Goal: Task Accomplishment & Management: Manage account settings

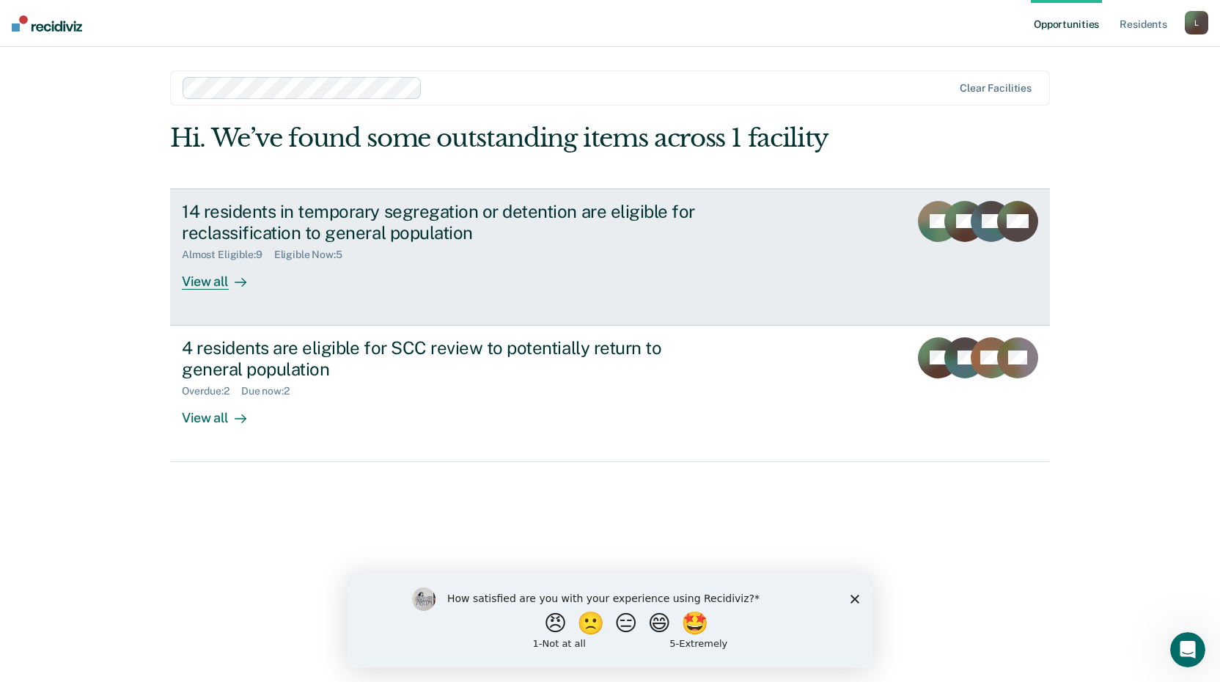
click at [577, 213] on div "14 residents in temporary segregation or detention are eligible for reclassific…" at bounding box center [439, 222] width 515 height 43
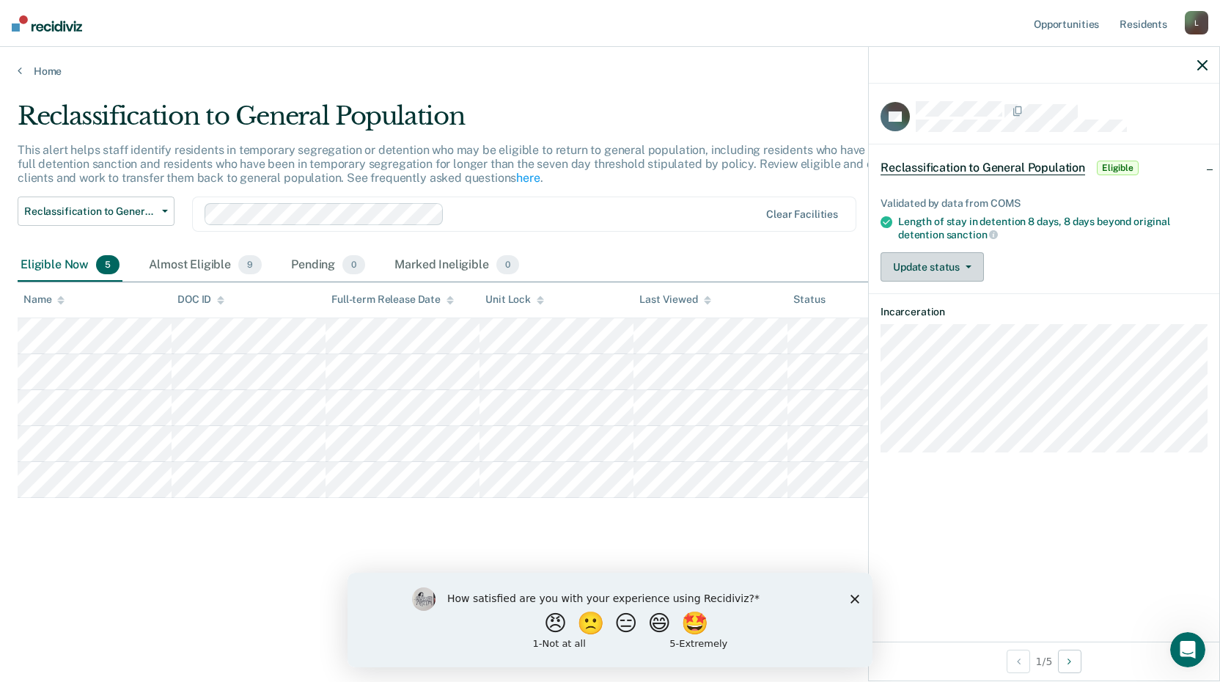
click at [917, 270] on button "Update status" at bounding box center [932, 266] width 103 height 29
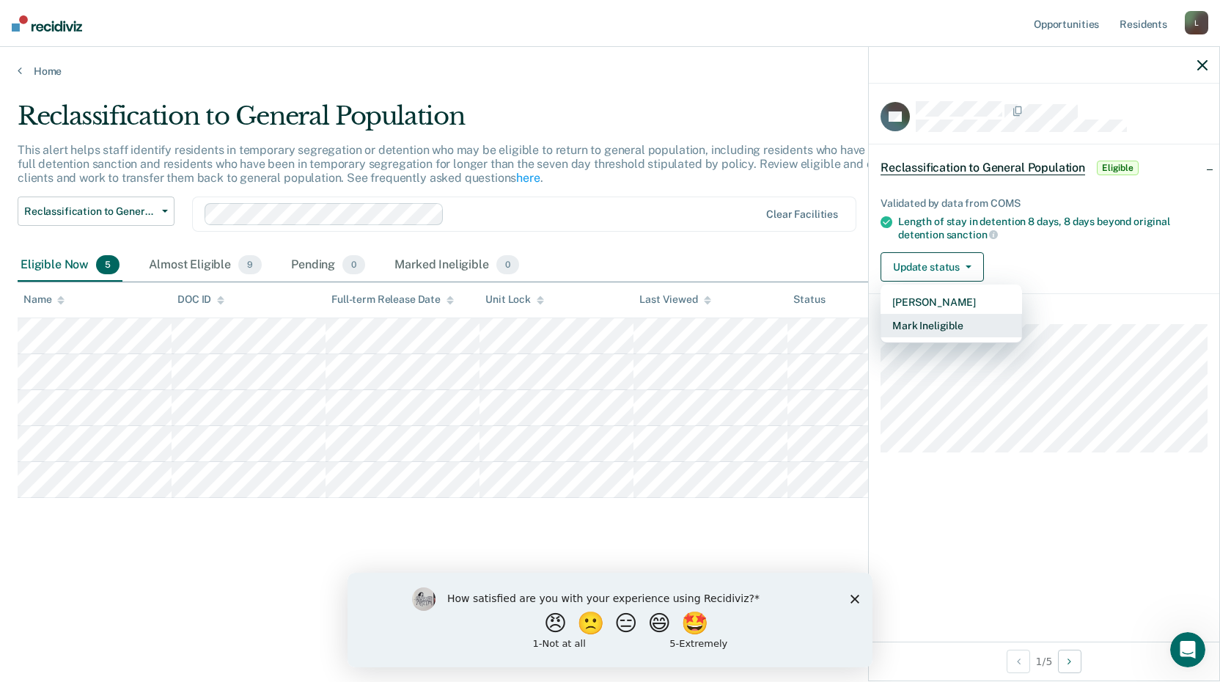
click at [928, 330] on button "Mark Ineligible" at bounding box center [952, 325] width 142 height 23
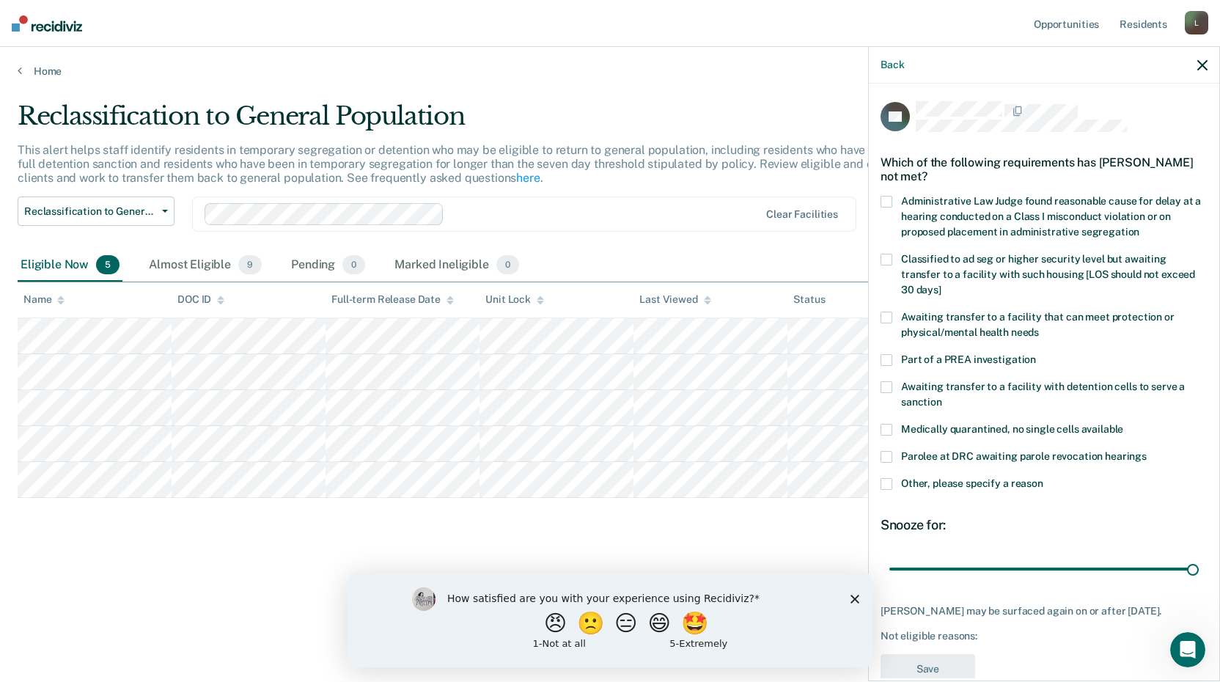
click at [886, 479] on span at bounding box center [887, 484] width 12 height 12
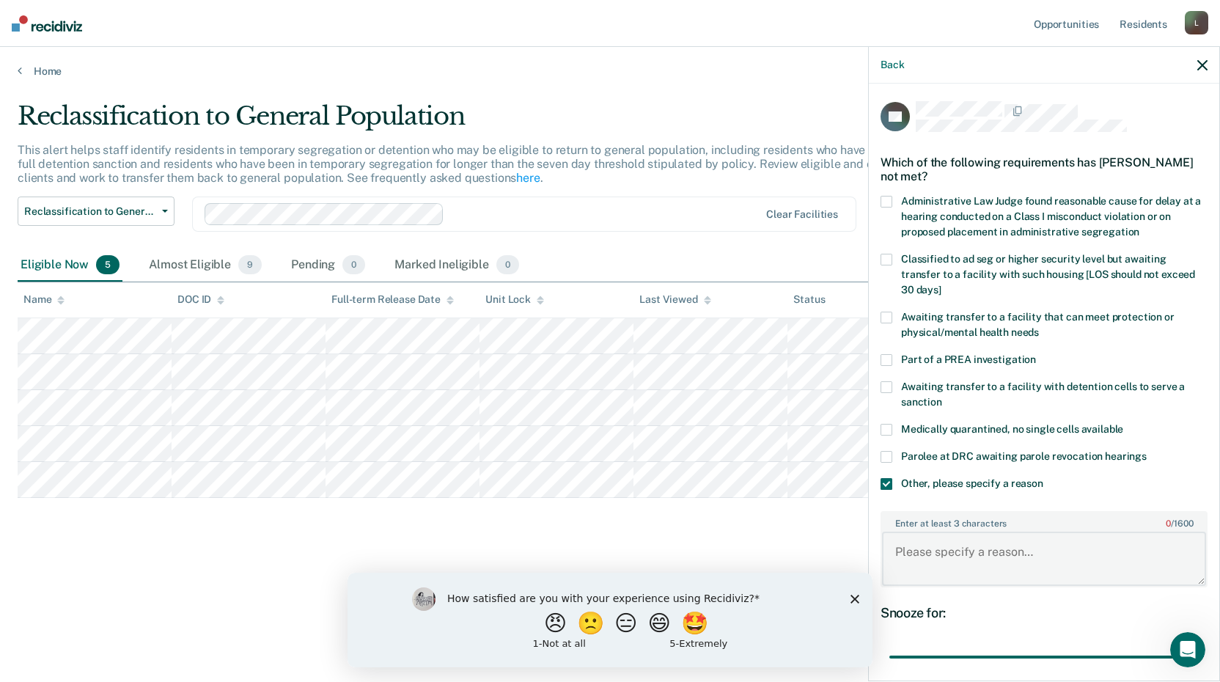
click at [923, 554] on textarea "Enter at least 3 characters 0 / 1600" at bounding box center [1044, 559] width 324 height 54
type textarea "Waiting approval for the START Program"
click at [310, 537] on div "Reclassification to General Population This alert helps staff identify resident…" at bounding box center [610, 336] width 1185 height 471
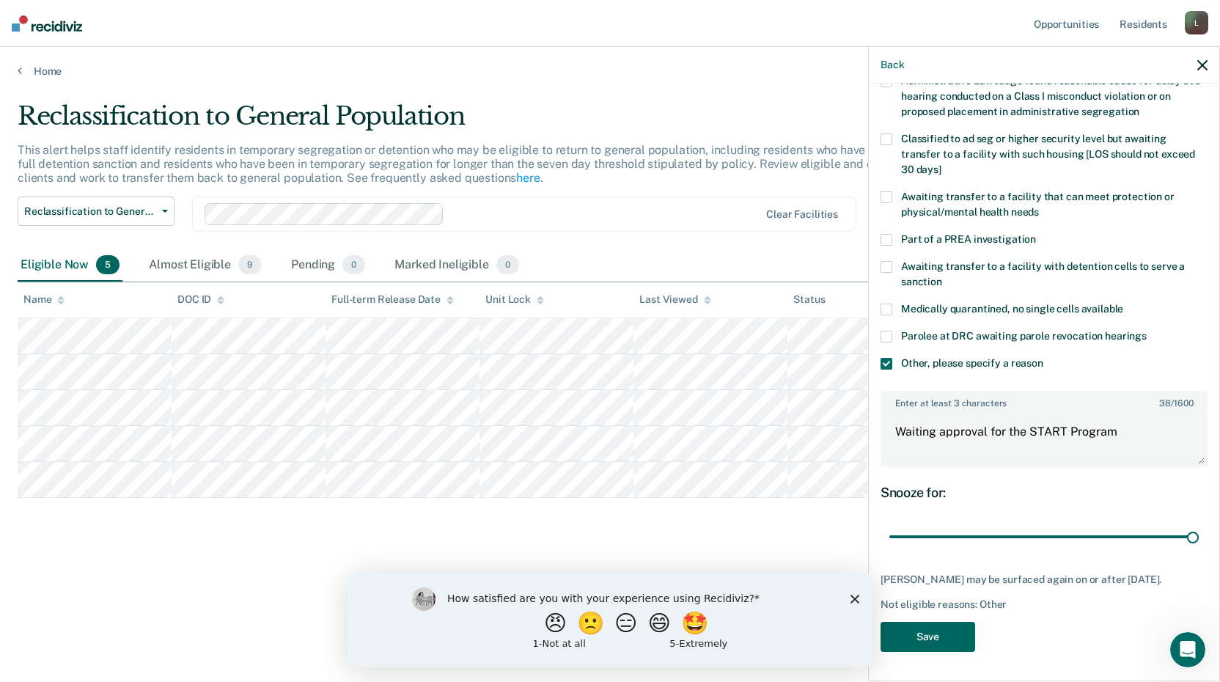
click at [942, 647] on button "Save" at bounding box center [928, 637] width 95 height 30
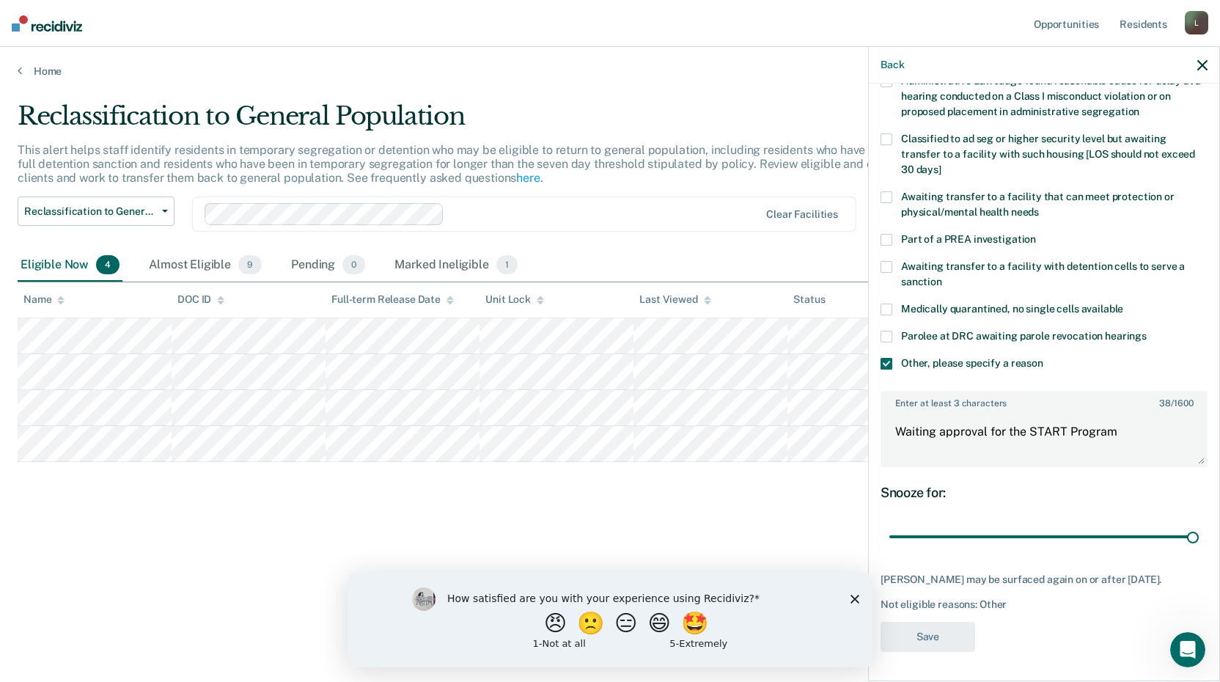
scroll to position [0, 0]
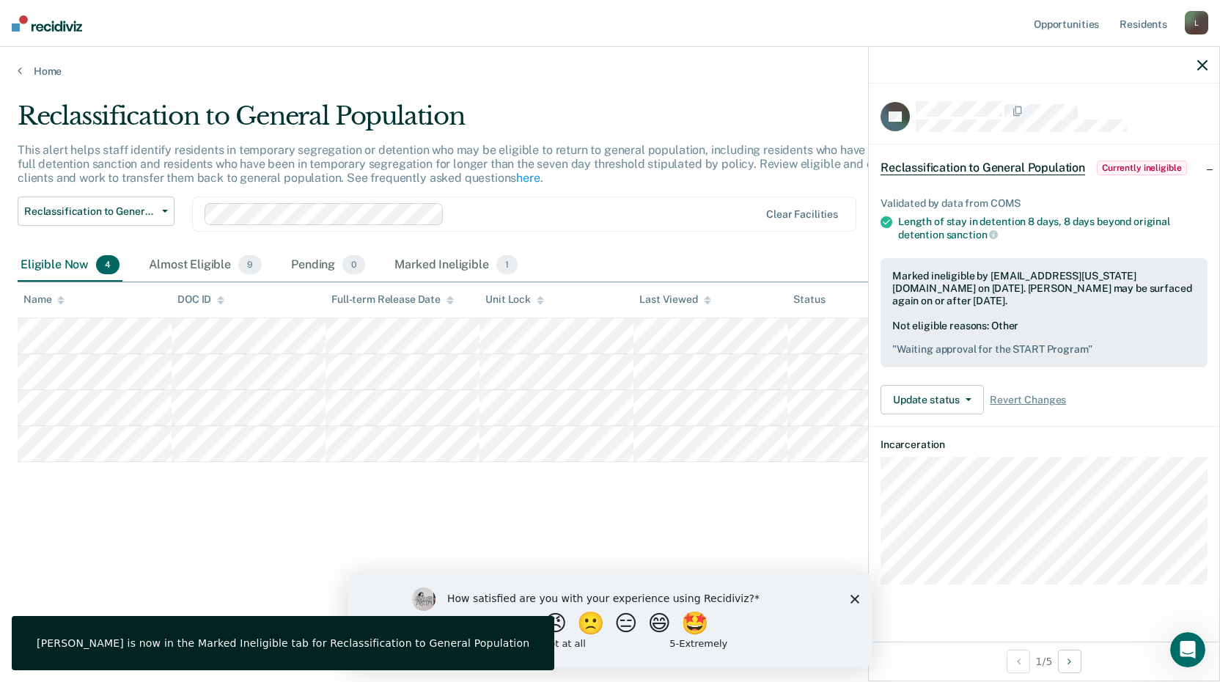
click at [609, 514] on div "Reclassification to General Population This alert helps staff identify resident…" at bounding box center [610, 336] width 1185 height 471
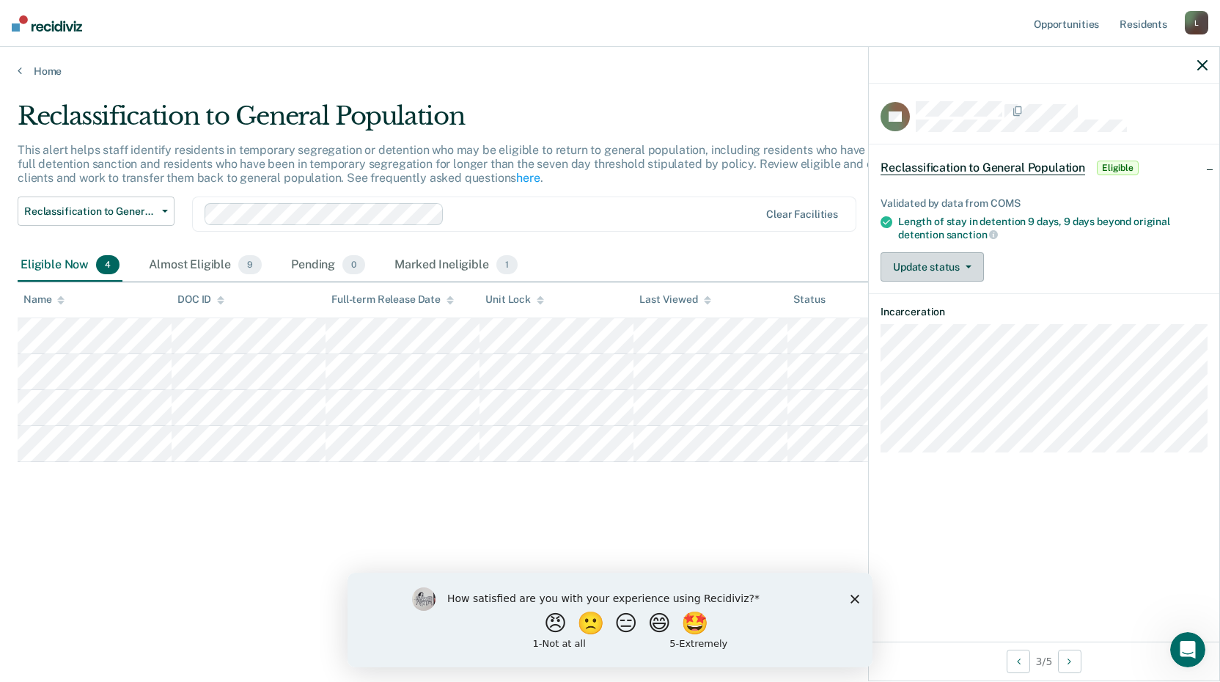
click at [904, 261] on button "Update status" at bounding box center [932, 266] width 103 height 29
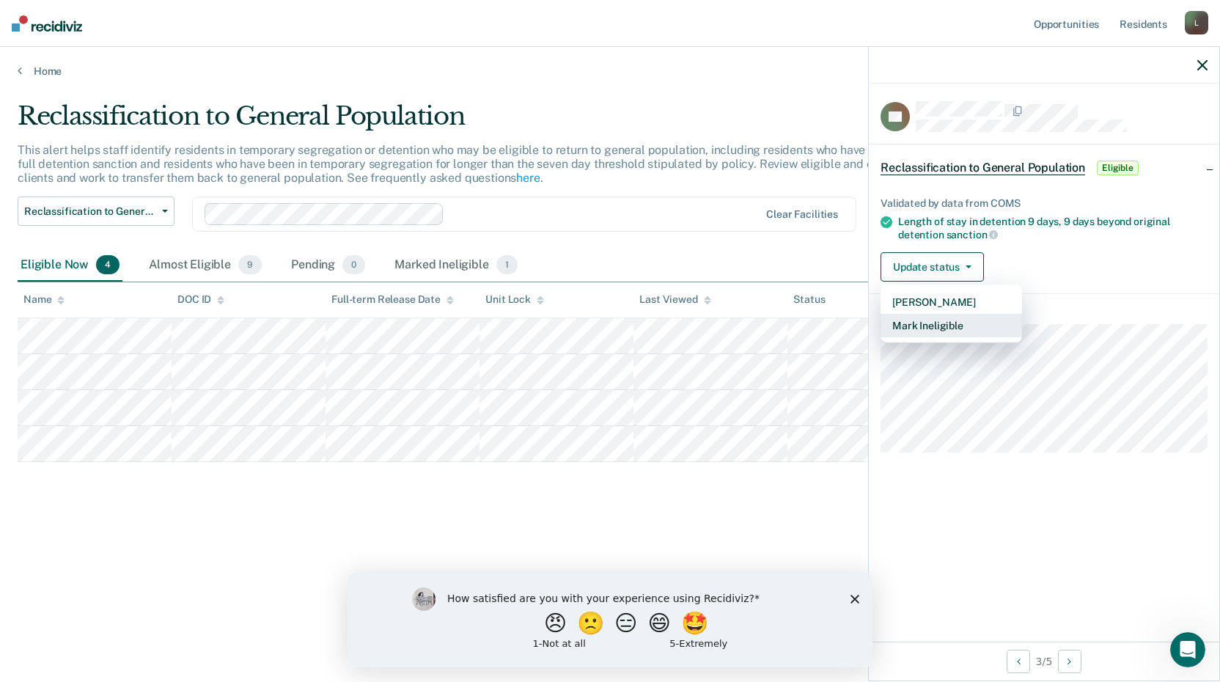
click at [903, 323] on button "Mark Ineligible" at bounding box center [952, 325] width 142 height 23
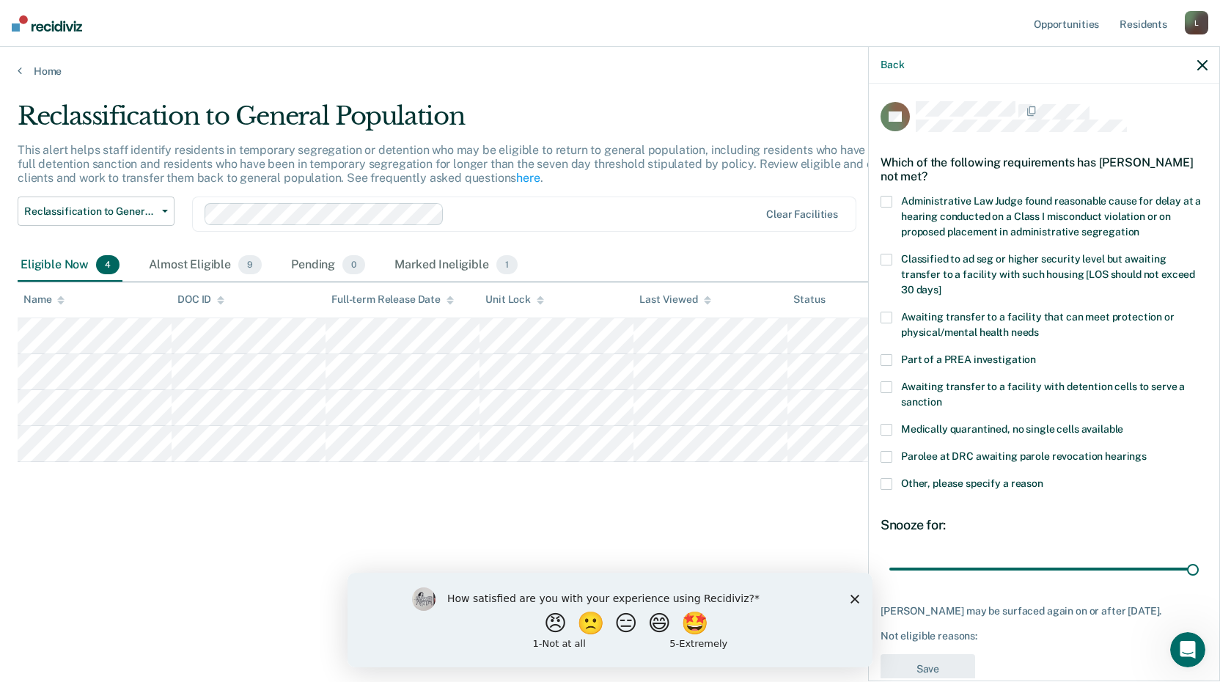
click at [765, 487] on div "Reclassification to General Population This alert helps staff identify resident…" at bounding box center [610, 336] width 1185 height 471
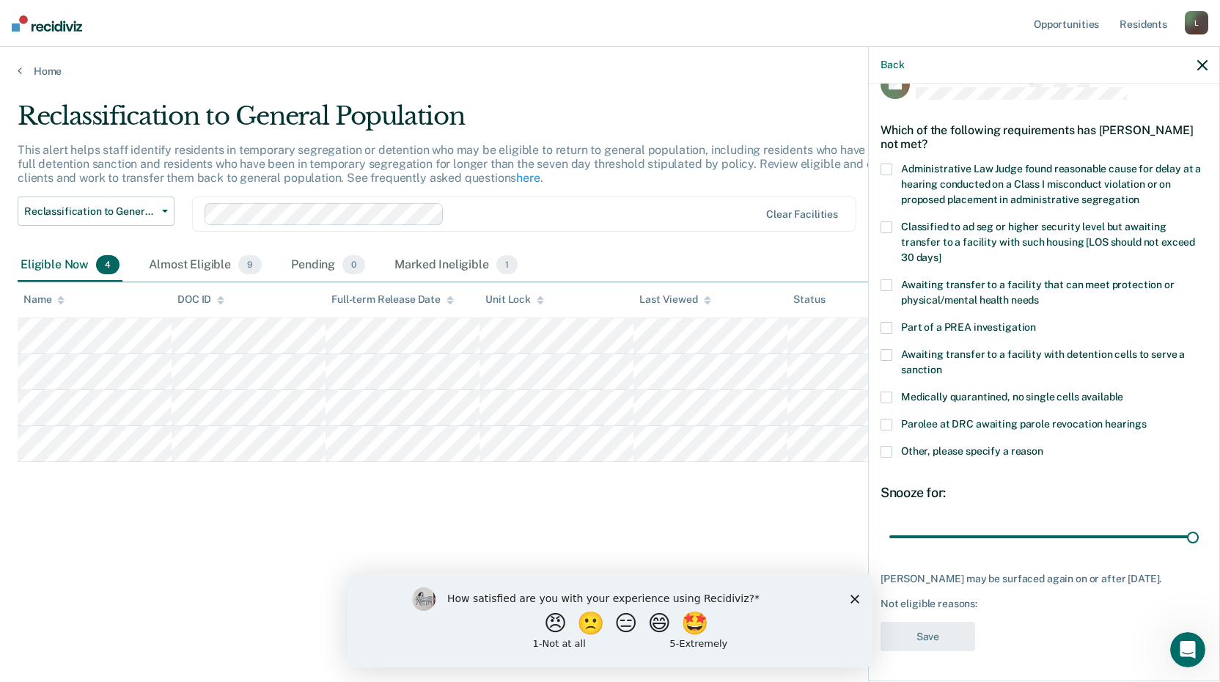
click at [702, 82] on main "Reclassification to General Population This alert helps staff identify resident…" at bounding box center [610, 378] width 1220 height 600
click at [1200, 63] on icon "button" at bounding box center [1203, 65] width 10 height 10
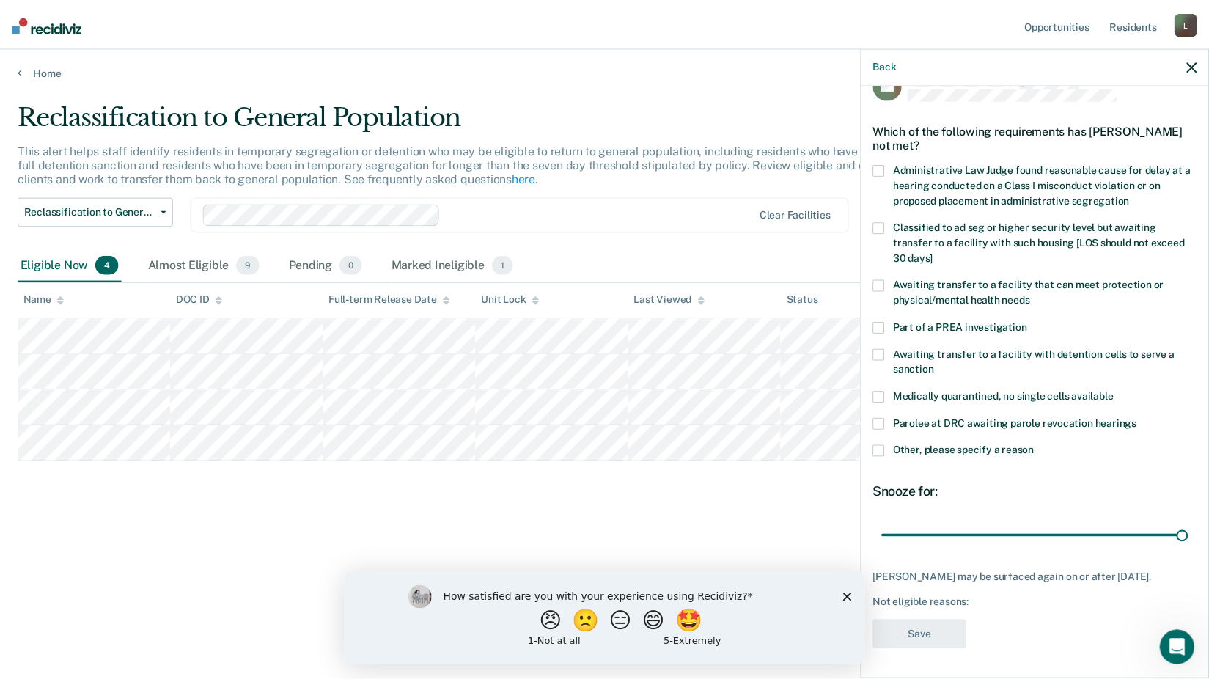
scroll to position [0, 0]
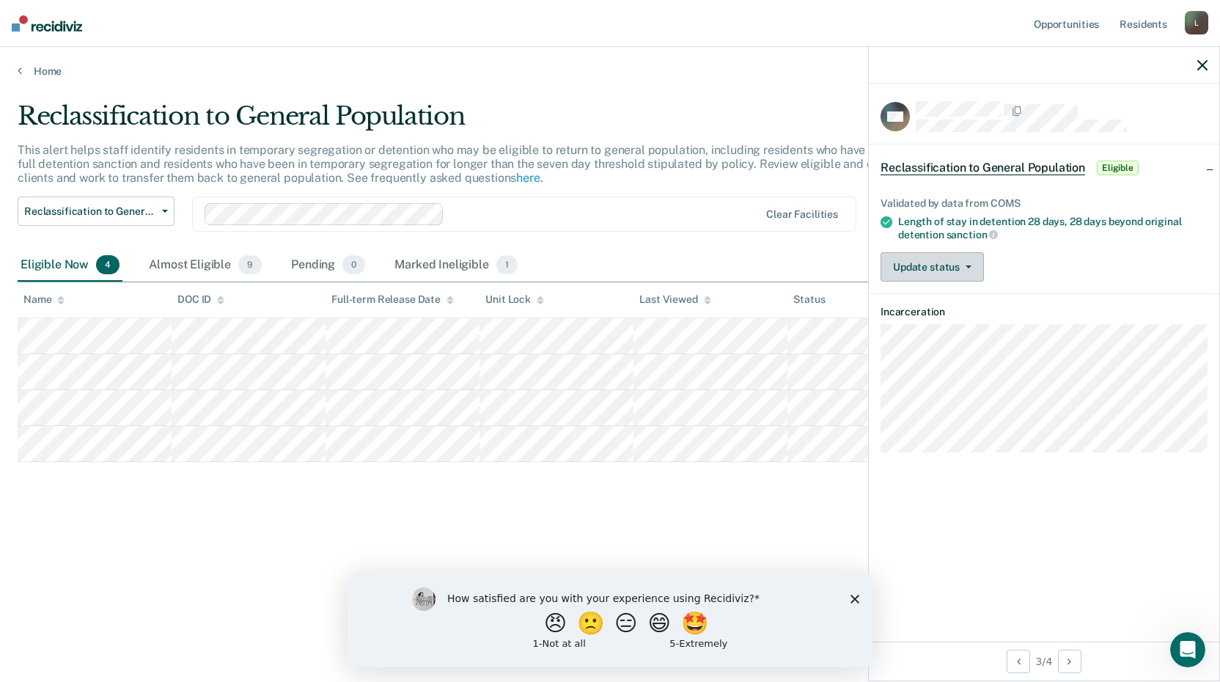
click at [929, 266] on button "Update status" at bounding box center [932, 266] width 103 height 29
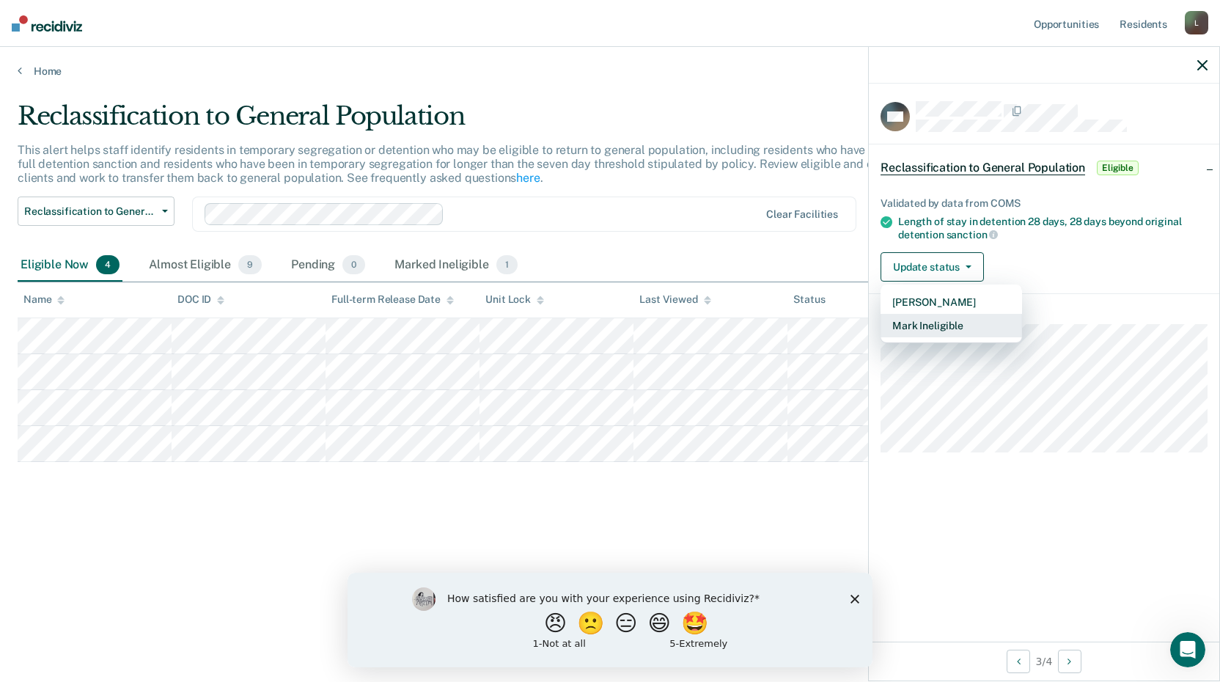
click at [922, 321] on button "Mark Ineligible" at bounding box center [952, 325] width 142 height 23
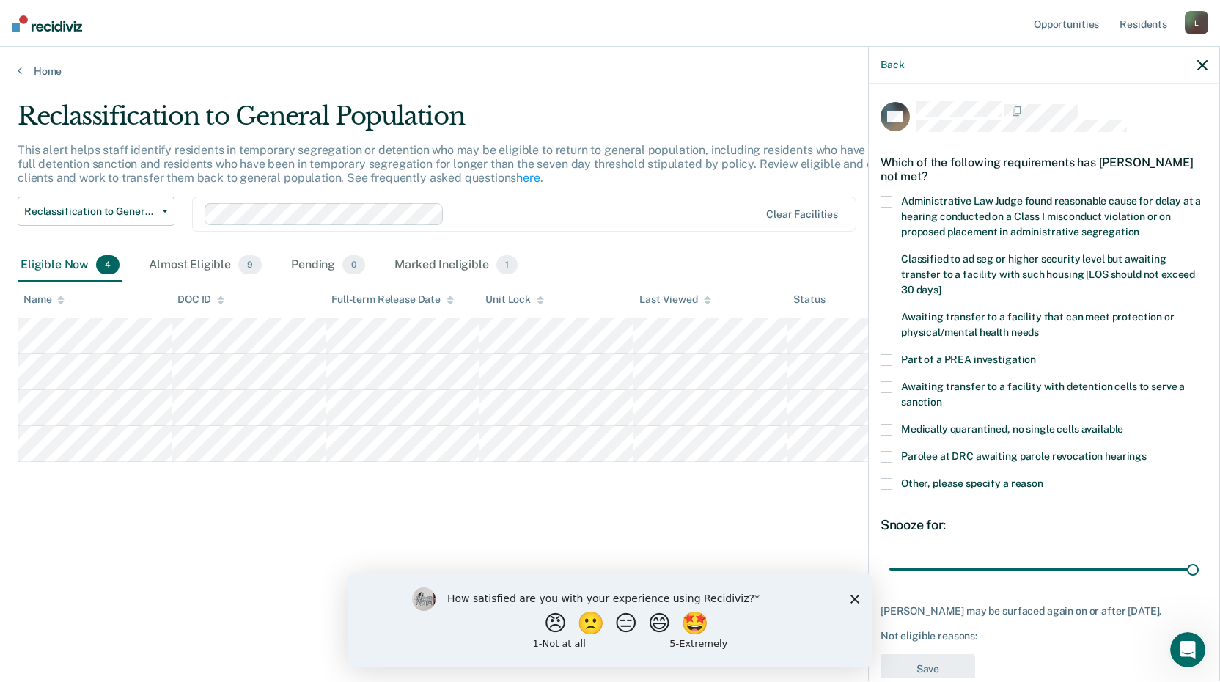
click at [717, 491] on div "Reclassification to General Population This alert helps staff identify resident…" at bounding box center [610, 336] width 1185 height 471
click at [201, 256] on div "Almost Eligible 9" at bounding box center [205, 265] width 119 height 32
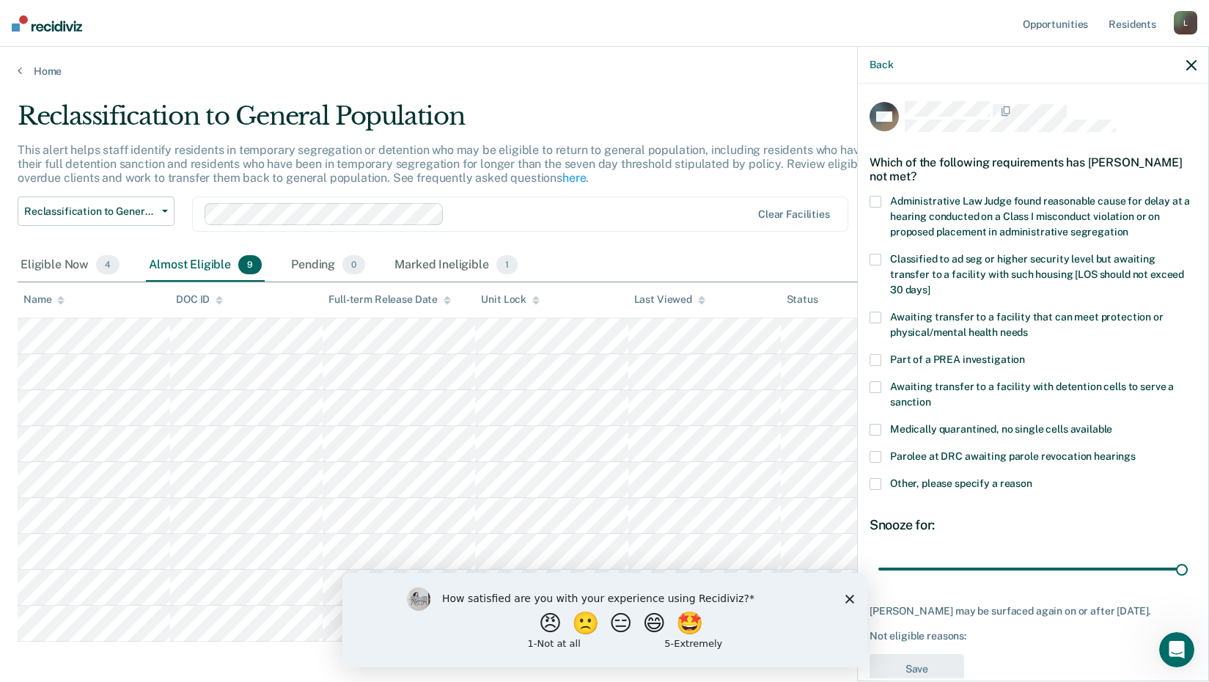
click at [878, 257] on span at bounding box center [876, 260] width 12 height 12
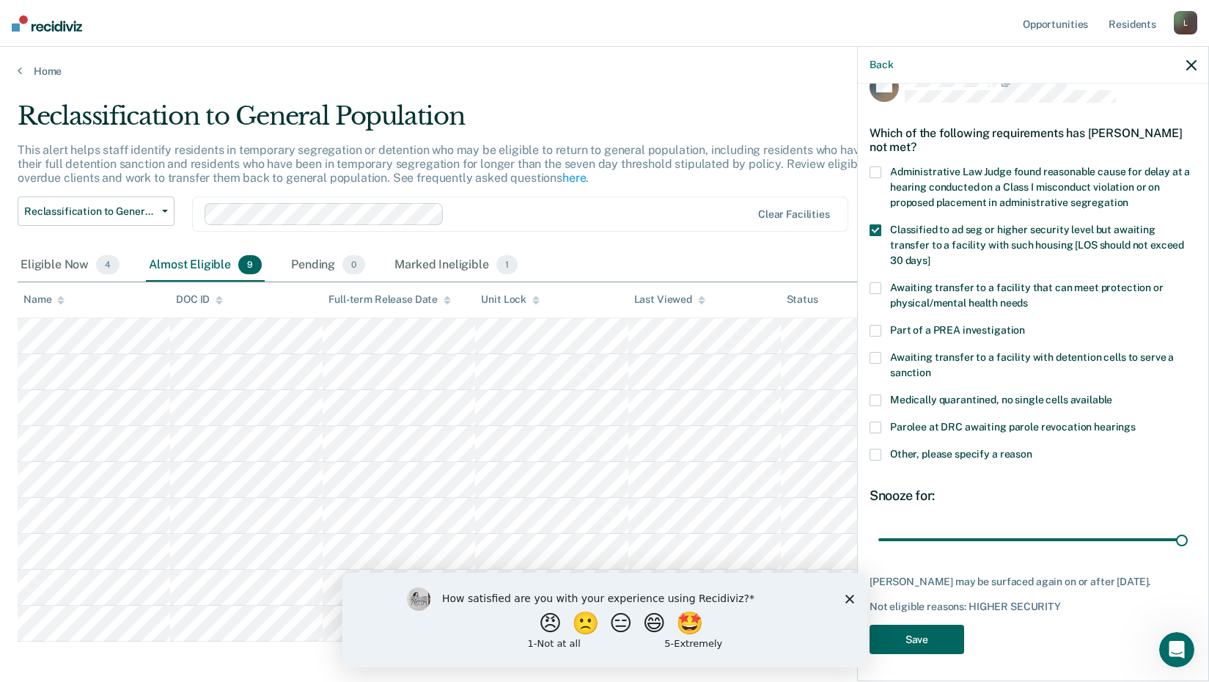
scroll to position [43, 0]
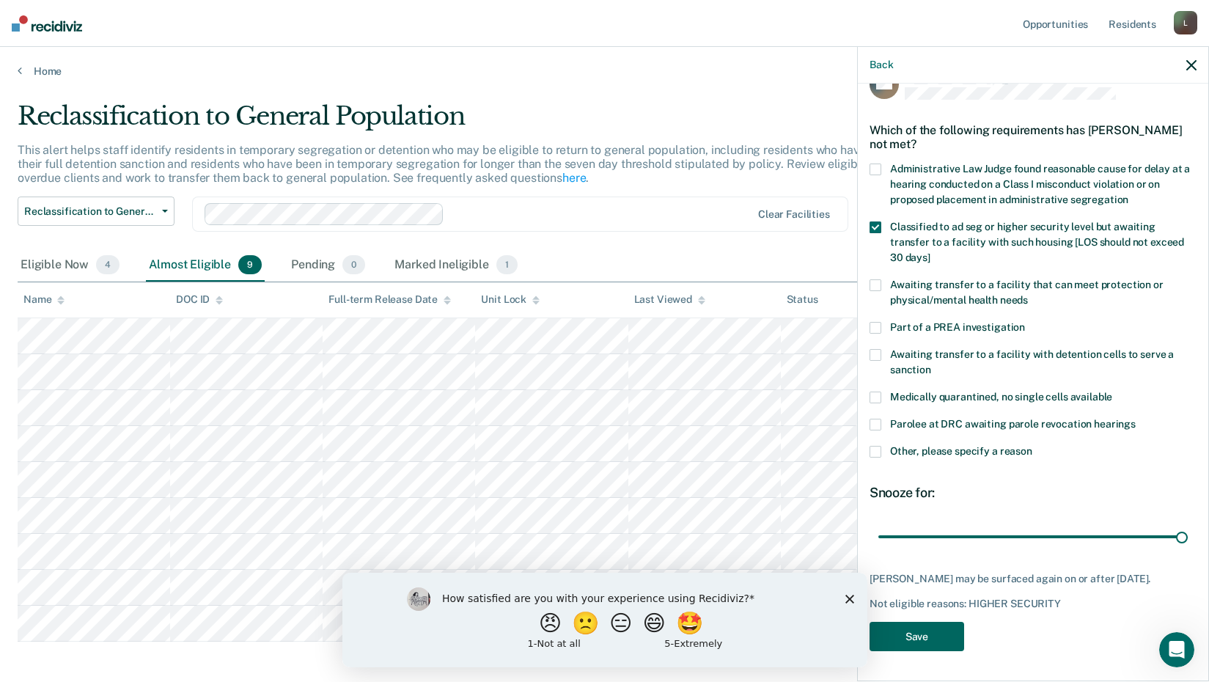
click at [925, 635] on button "Save" at bounding box center [917, 637] width 95 height 30
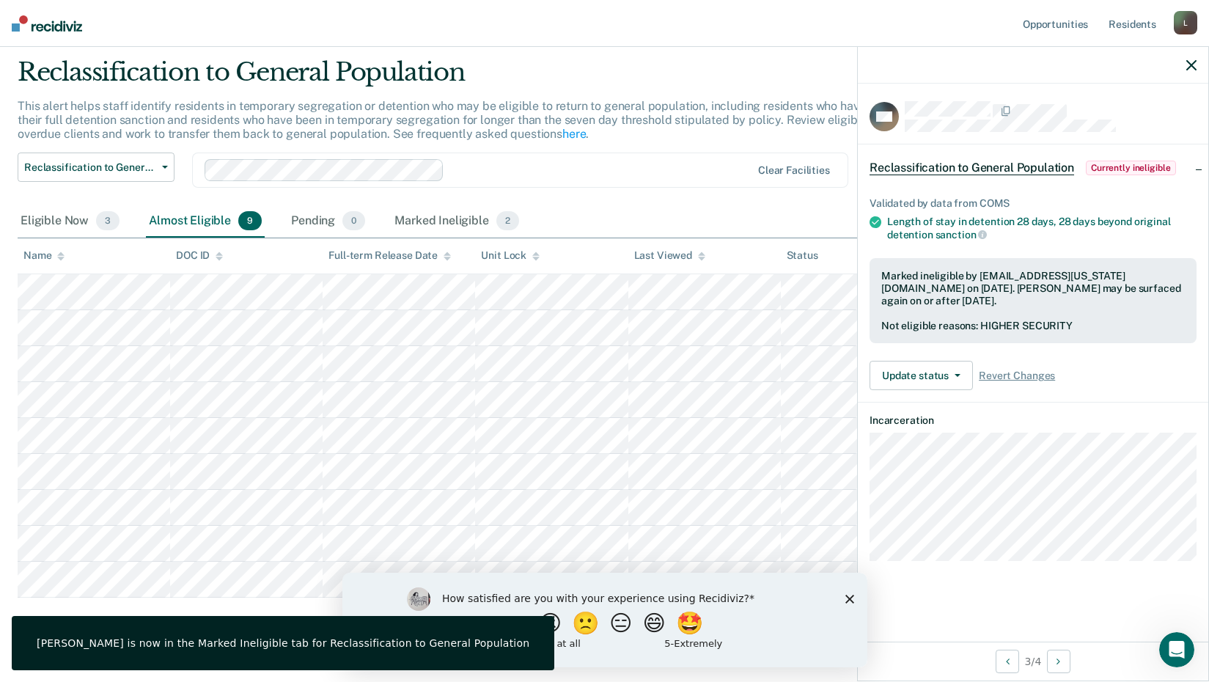
scroll to position [65, 0]
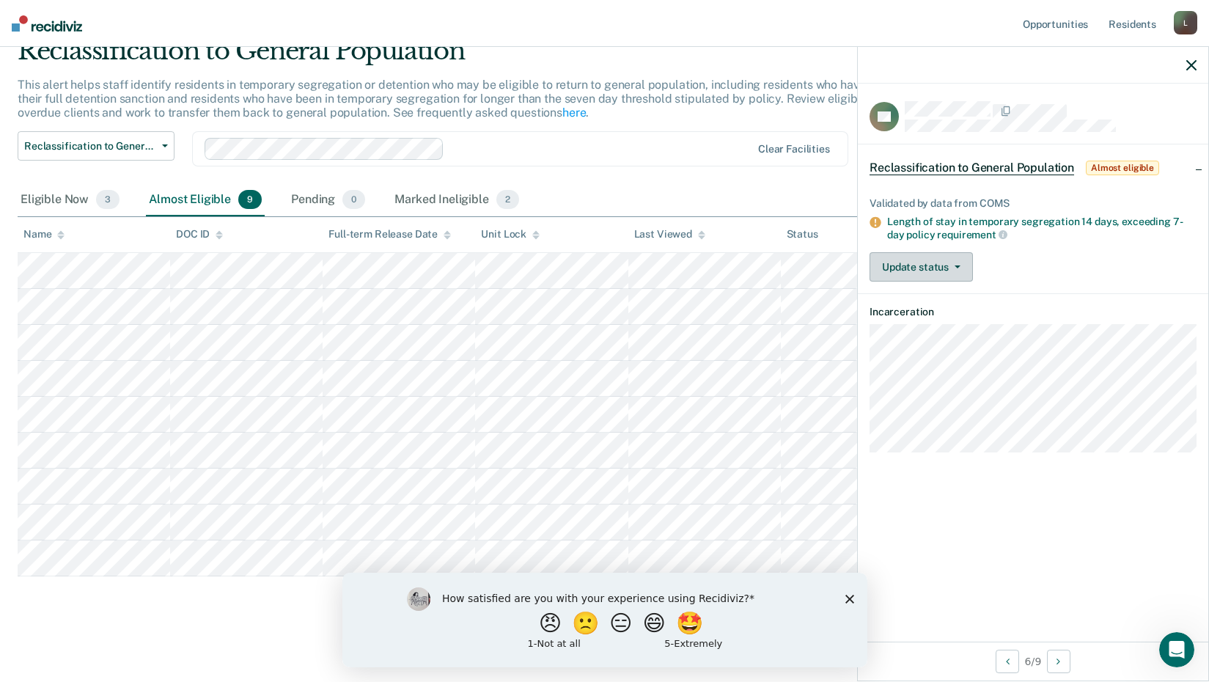
click at [918, 257] on button "Update status" at bounding box center [921, 266] width 103 height 29
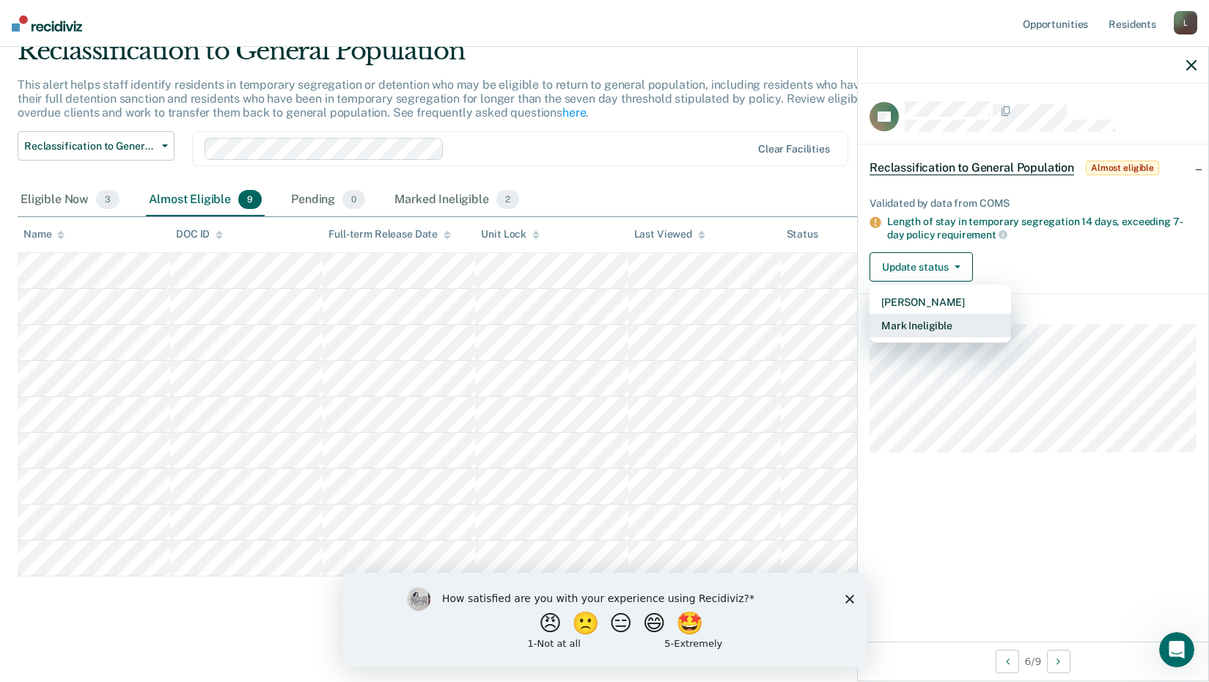
click at [900, 325] on button "Mark Ineligible" at bounding box center [941, 325] width 142 height 23
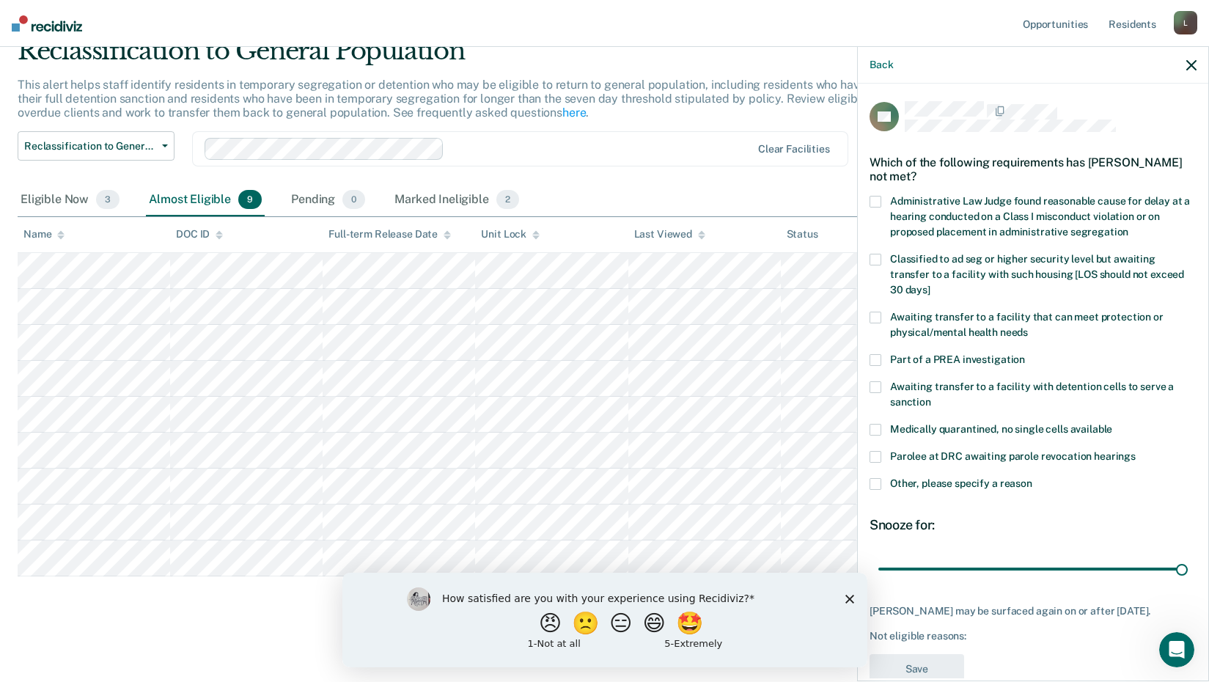
click at [875, 323] on label "Awaiting transfer to a facility that can meet protection or physical/mental hea…" at bounding box center [1033, 327] width 327 height 31
click at [912, 671] on button "Save" at bounding box center [917, 669] width 95 height 30
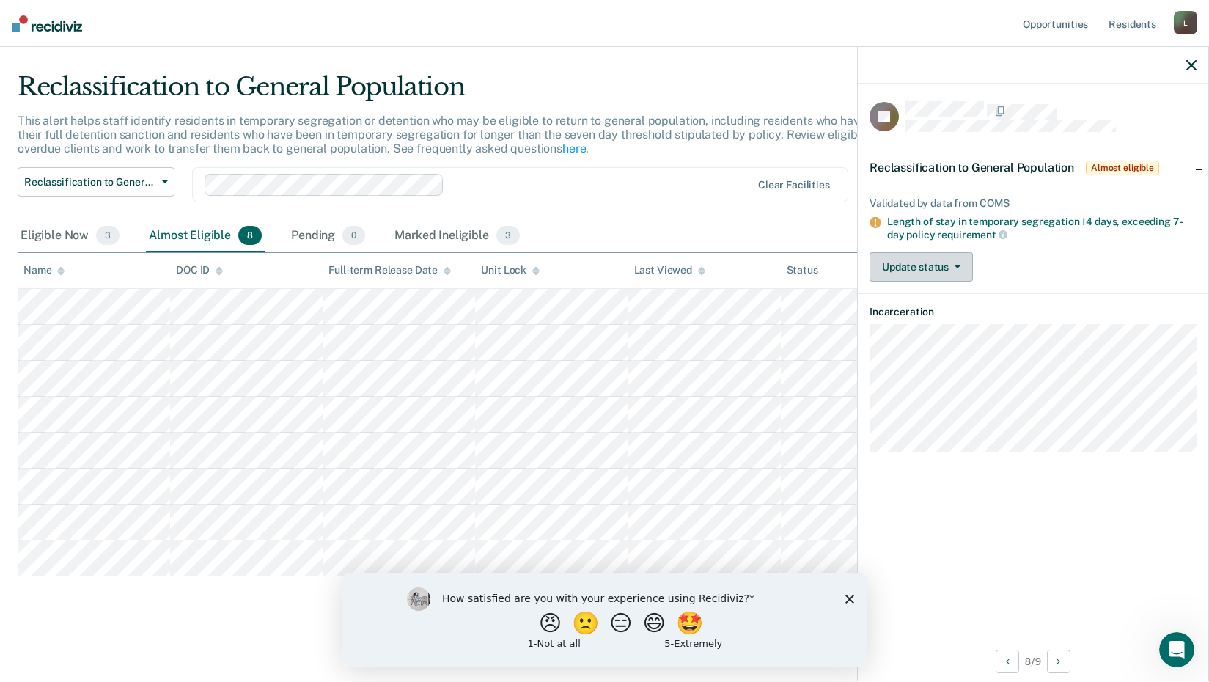
click at [896, 258] on button "Update status" at bounding box center [921, 266] width 103 height 29
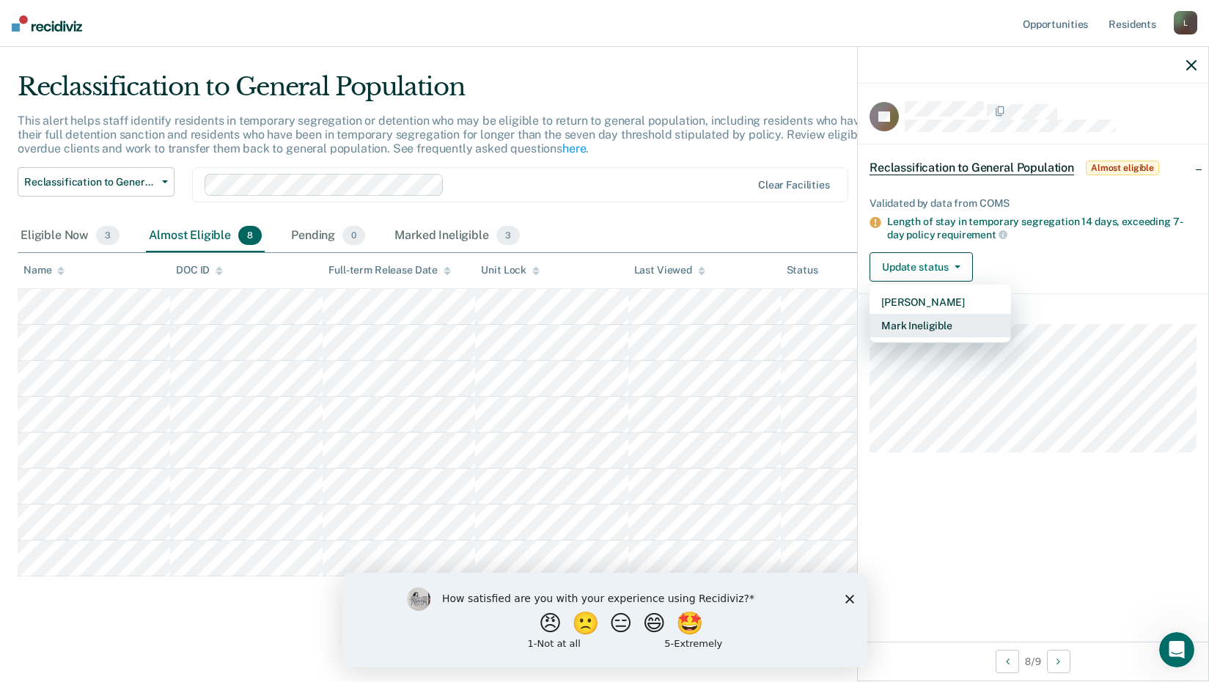
click at [901, 326] on button "Mark Ineligible" at bounding box center [941, 325] width 142 height 23
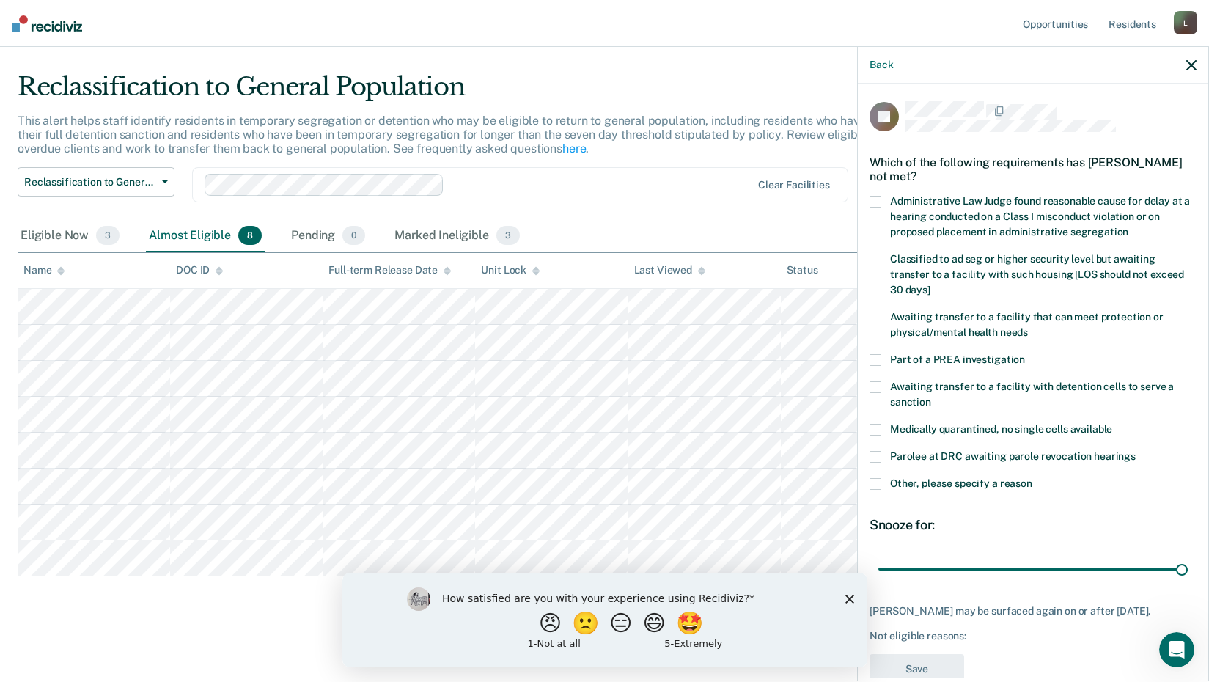
click at [894, 262] on span "Classified to ad seg or higher security level but awaiting transfer to a facili…" at bounding box center [1037, 274] width 294 height 43
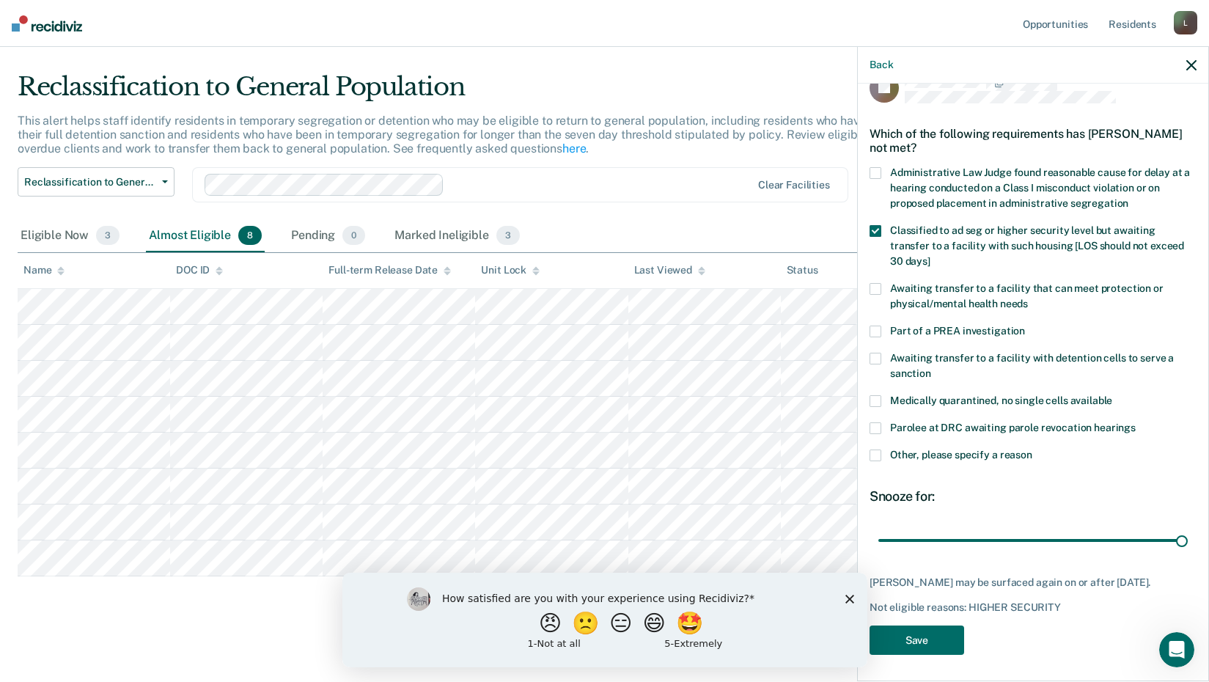
scroll to position [43, 0]
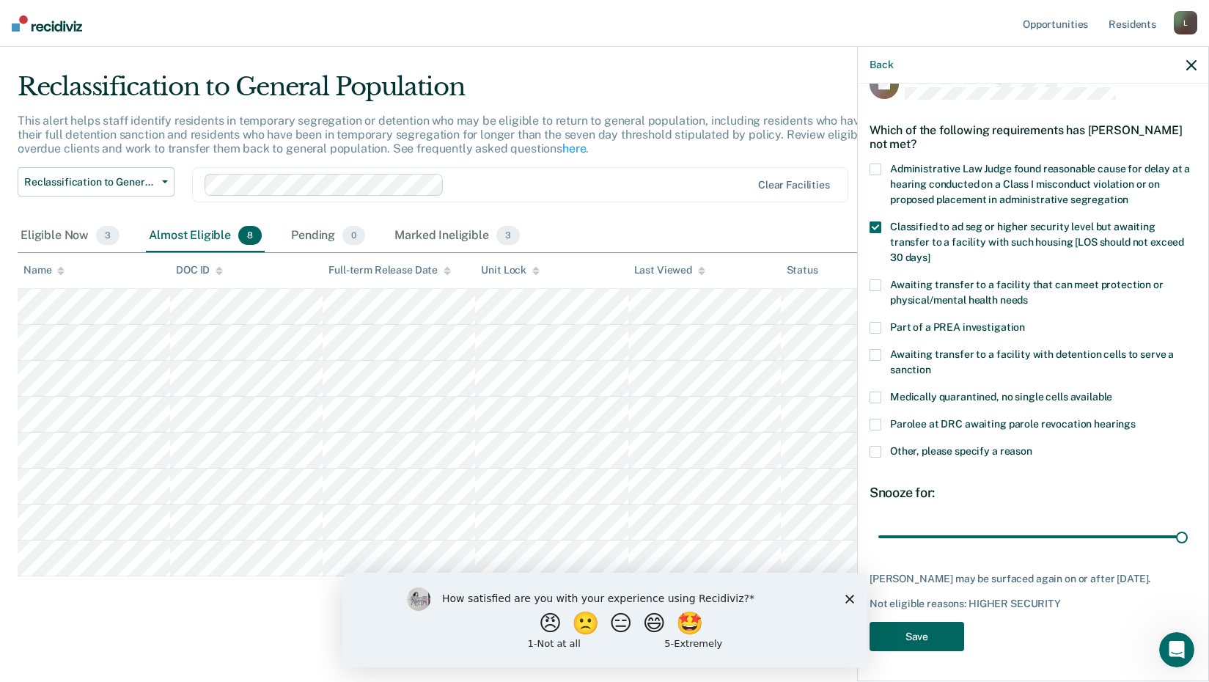
click at [899, 629] on button "Save" at bounding box center [917, 637] width 95 height 30
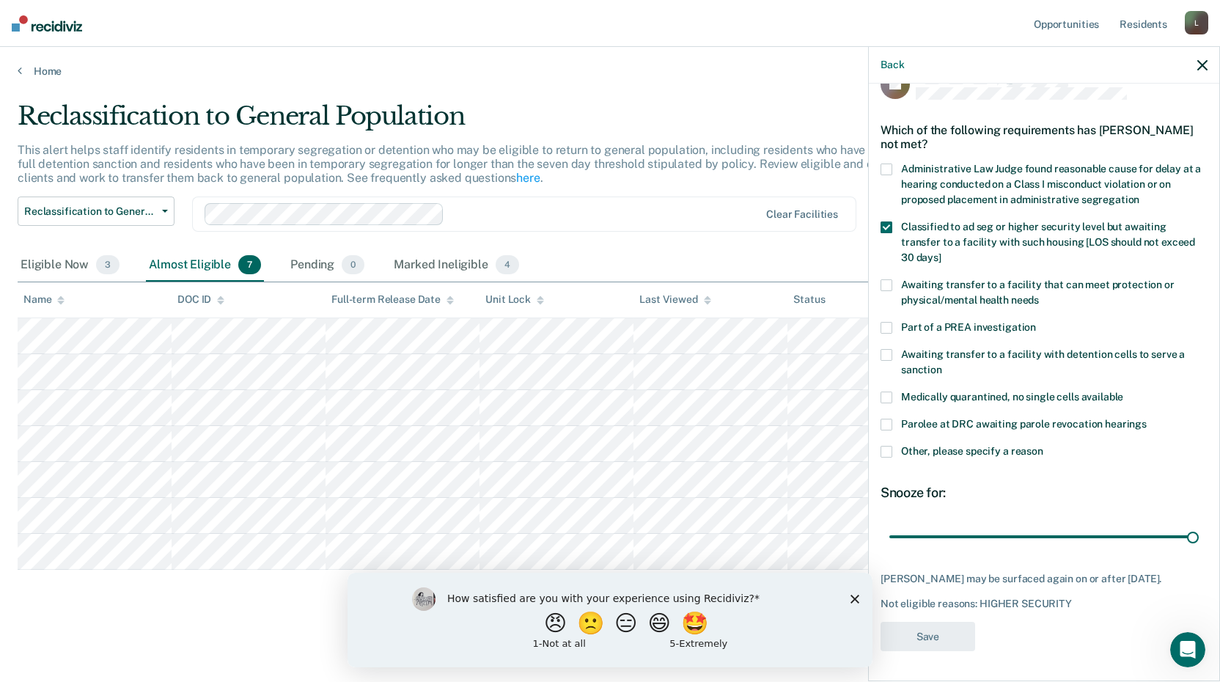
scroll to position [0, 0]
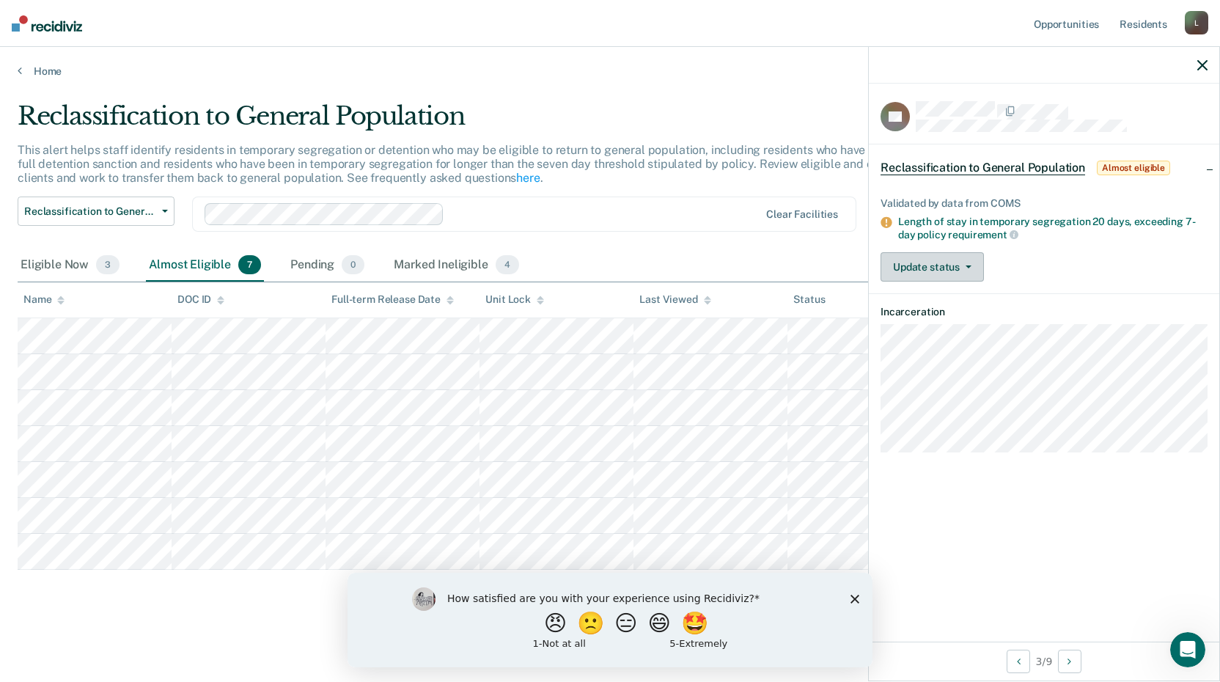
click at [926, 273] on button "Update status" at bounding box center [932, 266] width 103 height 29
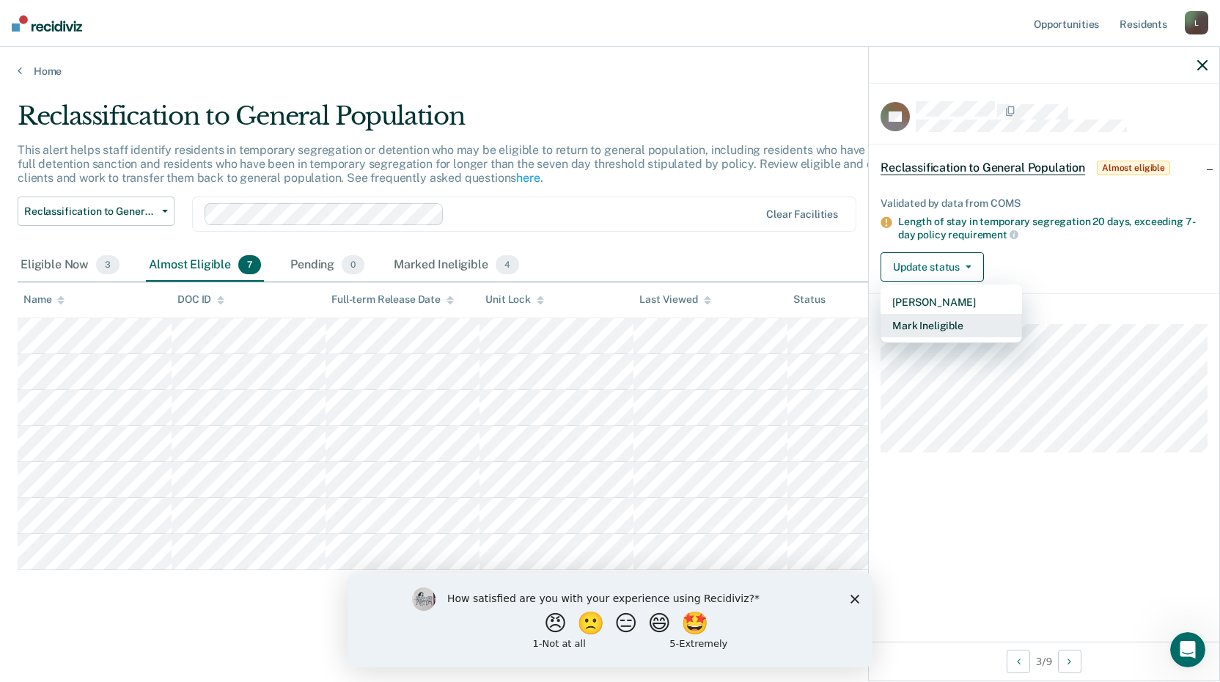
click at [931, 323] on button "Mark Ineligible" at bounding box center [952, 325] width 142 height 23
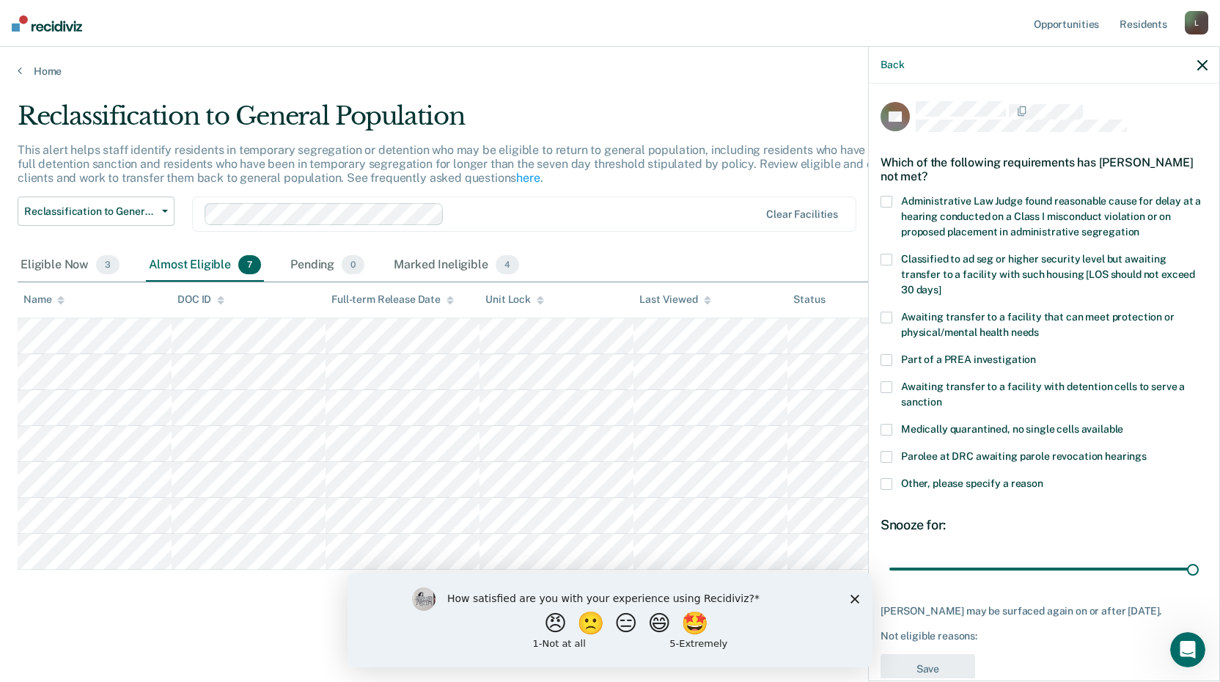
click at [929, 274] on span "Classified to ad seg or higher security level but awaiting transfer to a facili…" at bounding box center [1048, 274] width 294 height 43
click at [935, 662] on div "DL Which of the following requirements has [PERSON_NAME] not met? Administrativ…" at bounding box center [1044, 397] width 327 height 592
click at [934, 676] on button "Save" at bounding box center [928, 669] width 95 height 30
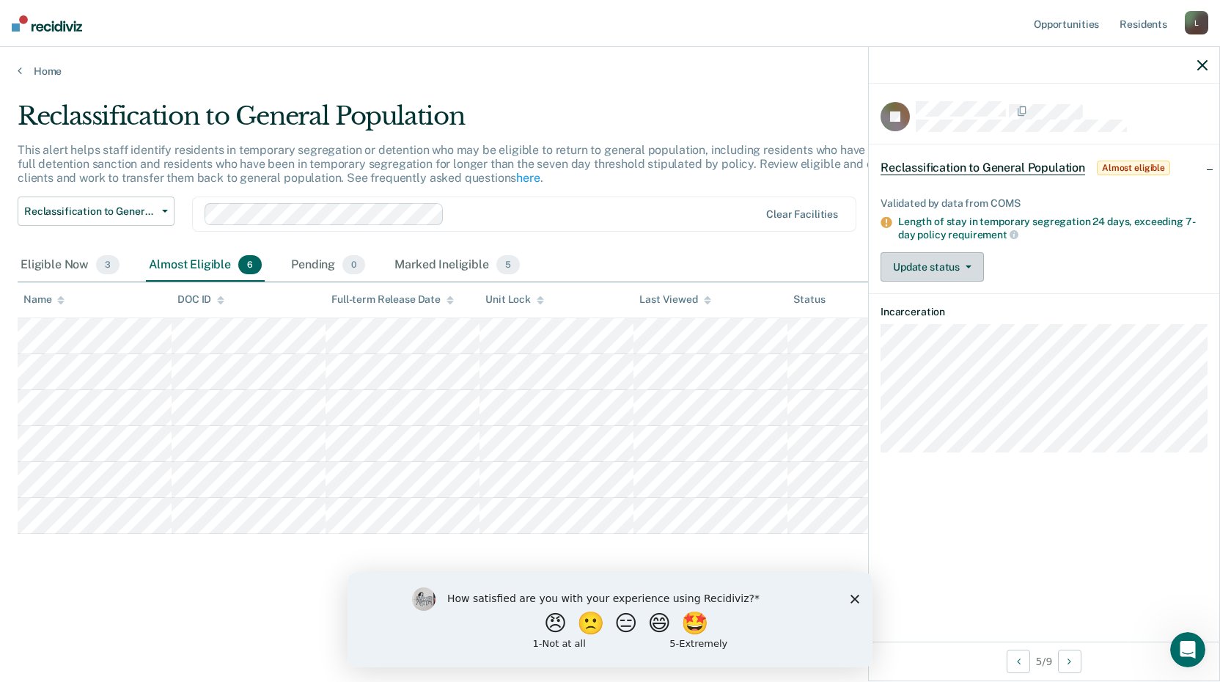
click at [945, 256] on button "Update status" at bounding box center [932, 266] width 103 height 29
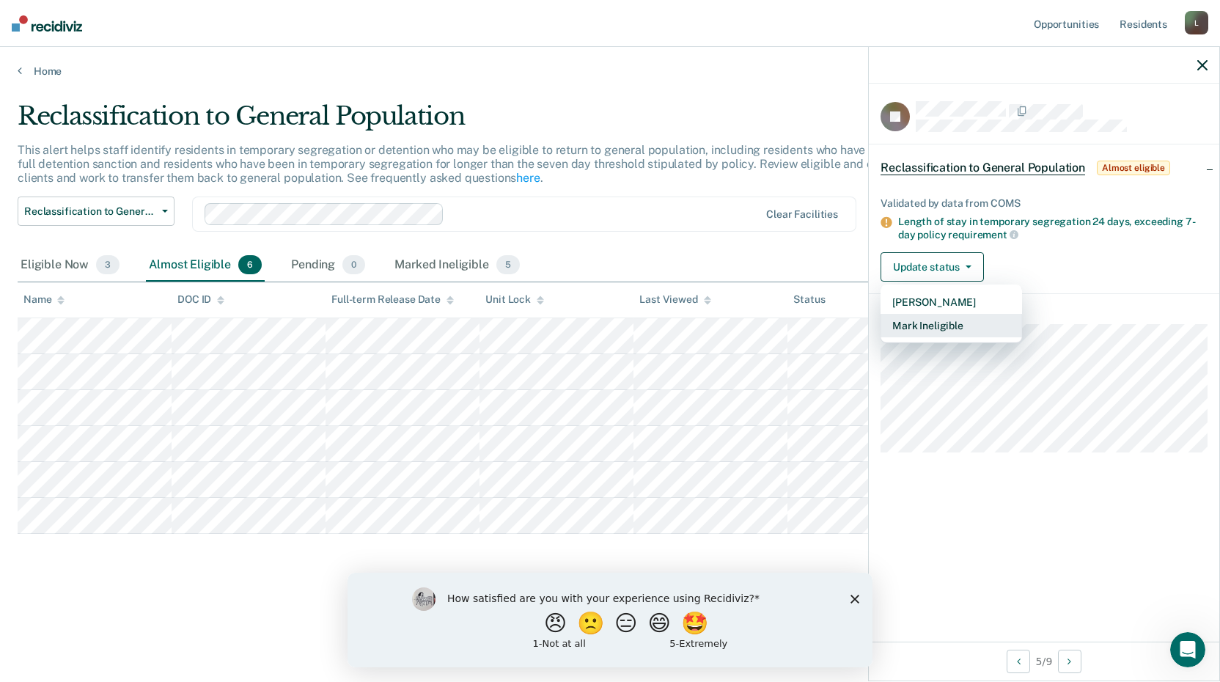
click at [931, 331] on button "Mark Ineligible" at bounding box center [952, 325] width 142 height 23
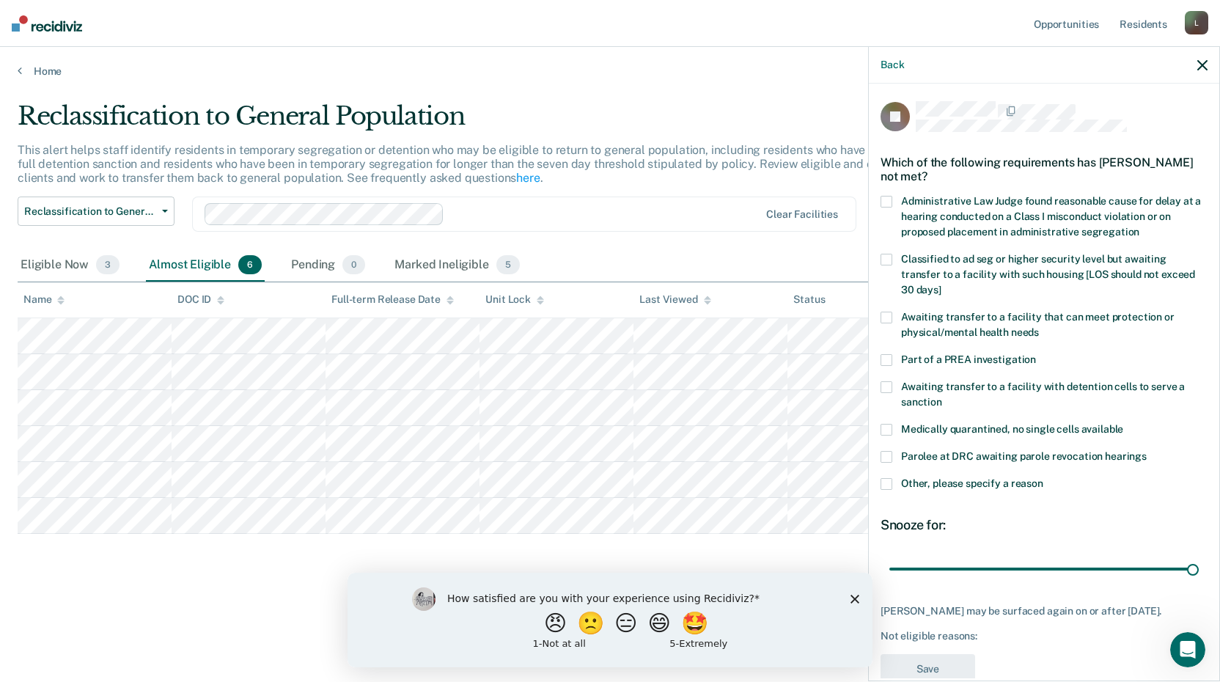
click at [890, 265] on label "Classified to ad seg or higher security level but awaiting transfer to a facili…" at bounding box center [1044, 277] width 327 height 46
click at [906, 667] on button "Save" at bounding box center [928, 669] width 95 height 30
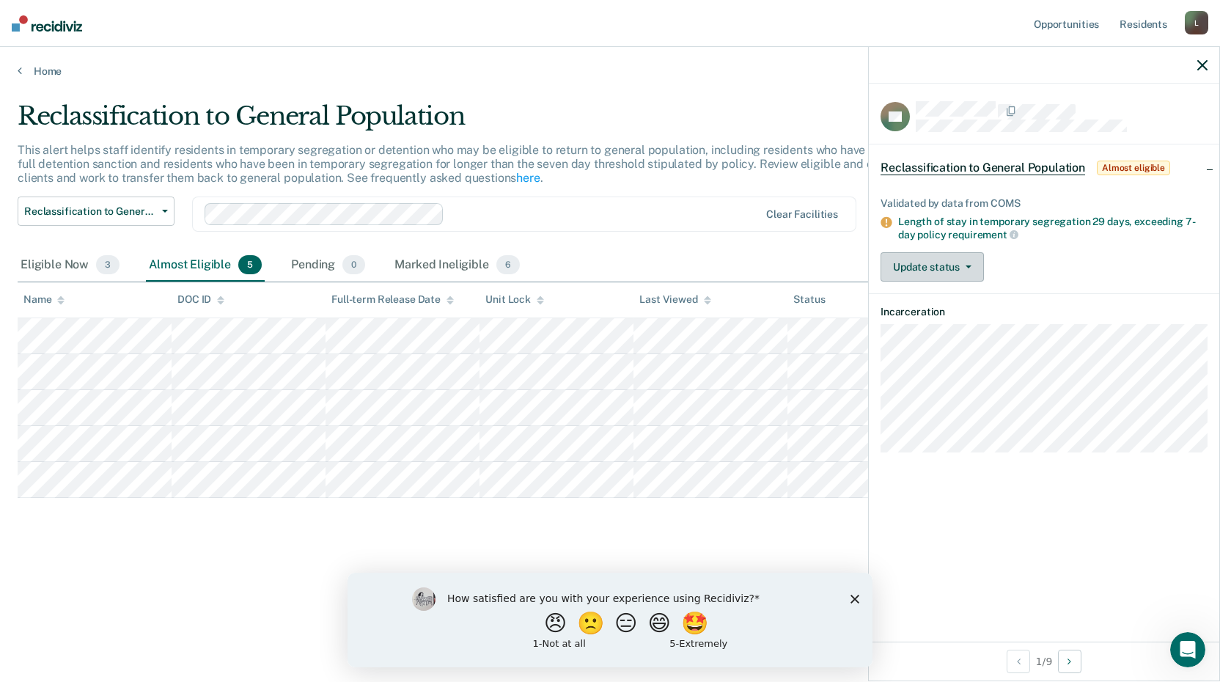
click at [917, 265] on button "Update status" at bounding box center [932, 266] width 103 height 29
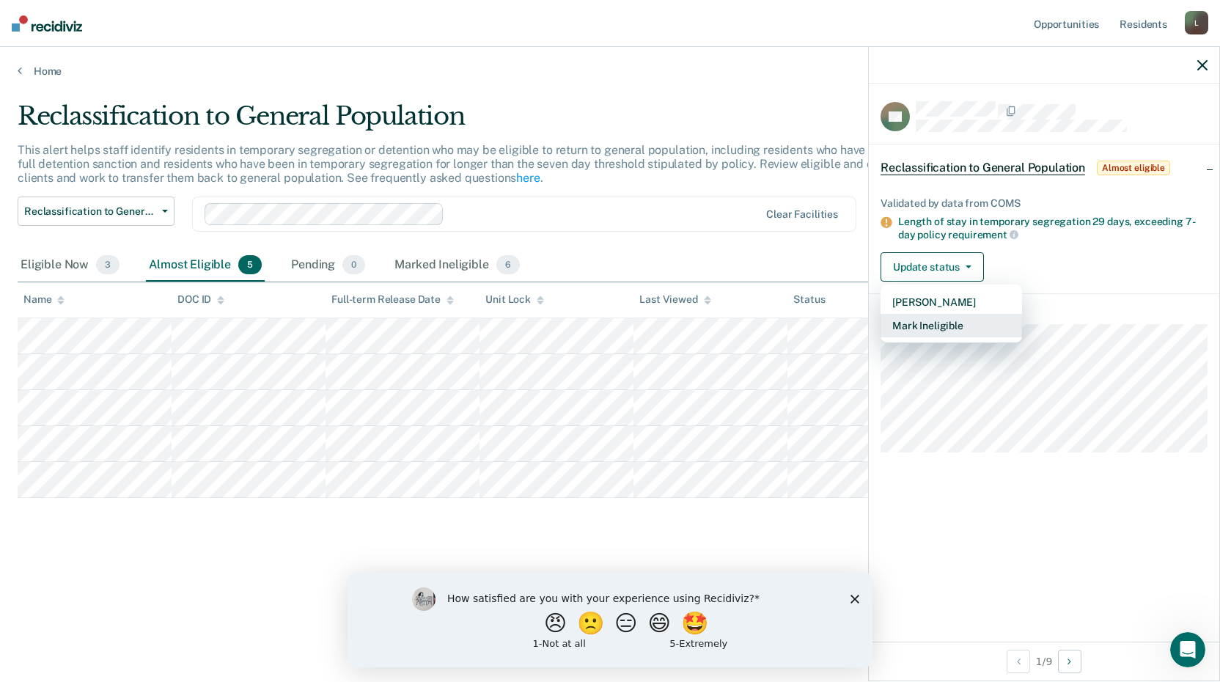
click at [918, 323] on button "Mark Ineligible" at bounding box center [952, 325] width 142 height 23
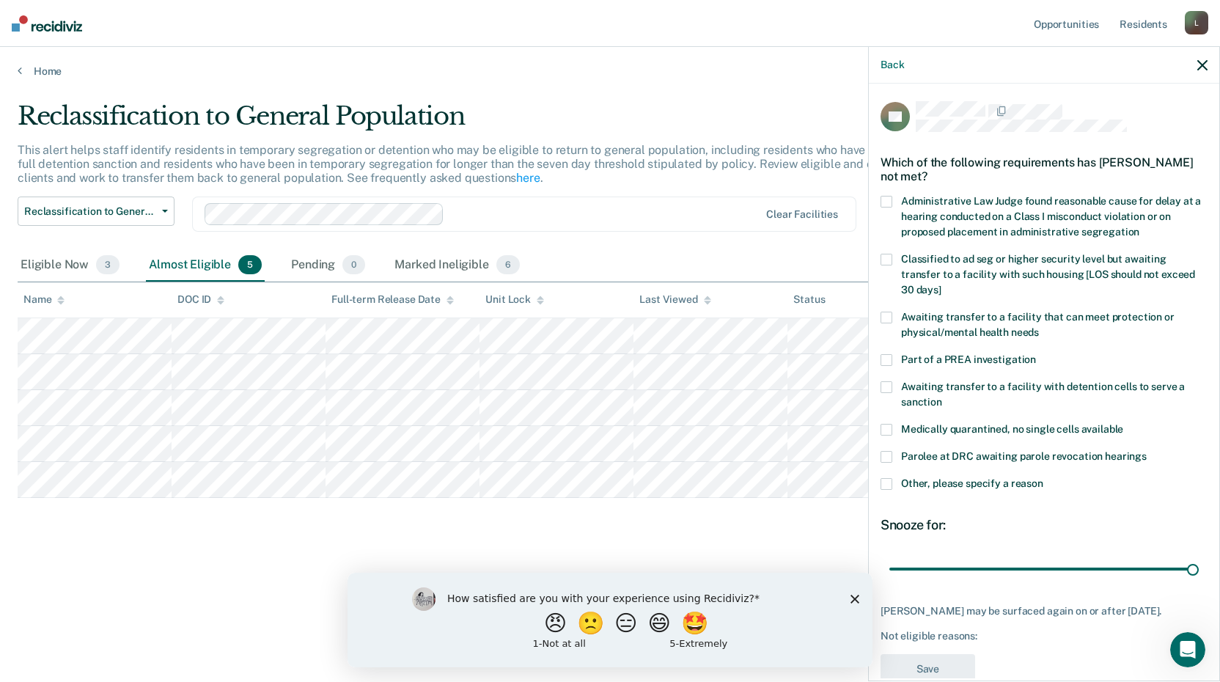
click at [887, 318] on span at bounding box center [887, 318] width 12 height 12
click at [930, 666] on button "Save" at bounding box center [928, 669] width 95 height 30
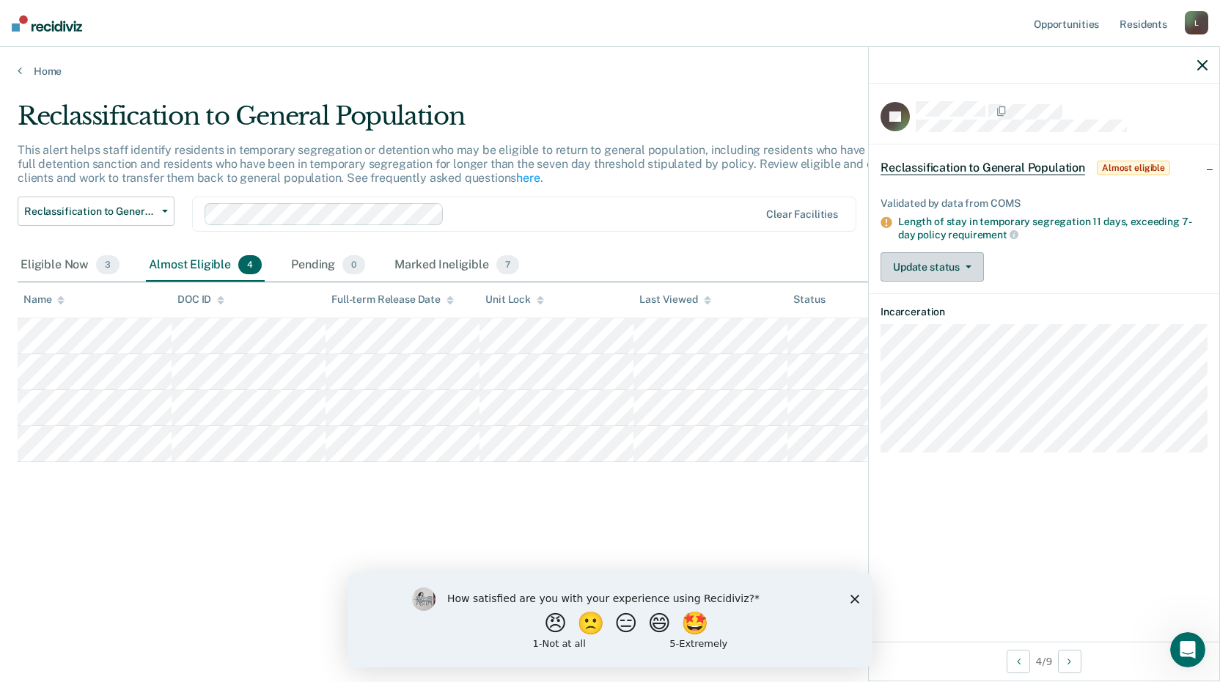
click at [922, 252] on button "Update status" at bounding box center [932, 266] width 103 height 29
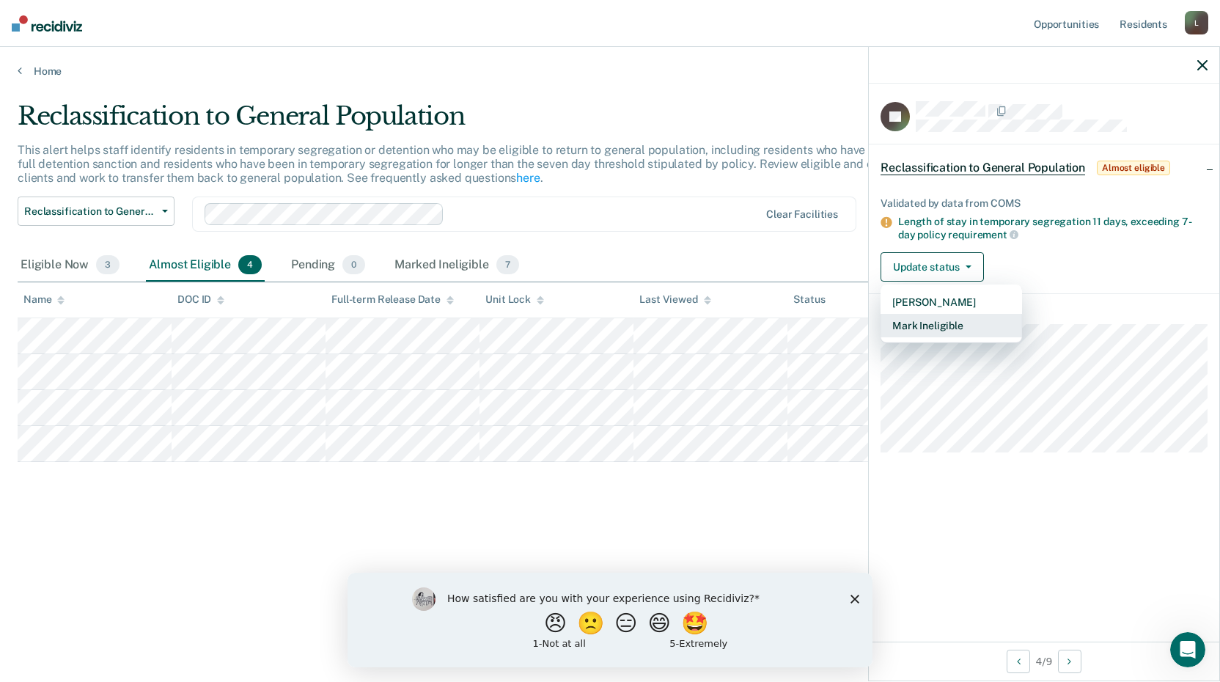
click at [919, 319] on button "Mark Ineligible" at bounding box center [952, 325] width 142 height 23
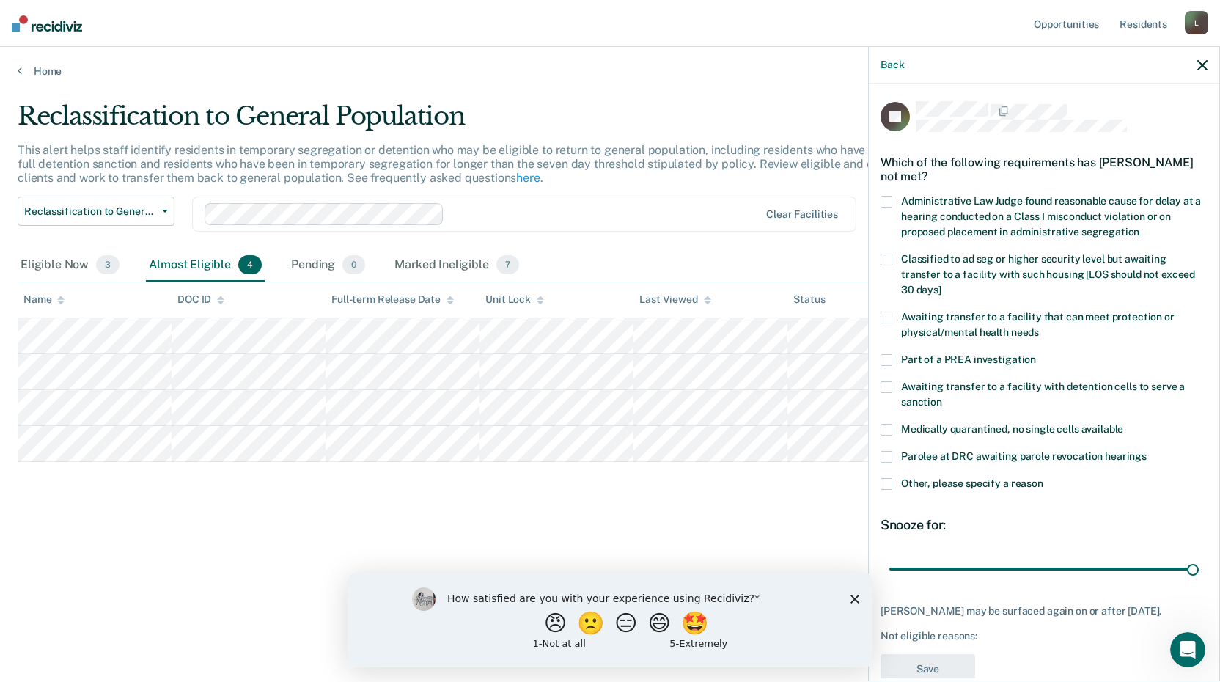
click at [883, 318] on span at bounding box center [887, 318] width 12 height 12
click at [890, 256] on span at bounding box center [887, 260] width 12 height 12
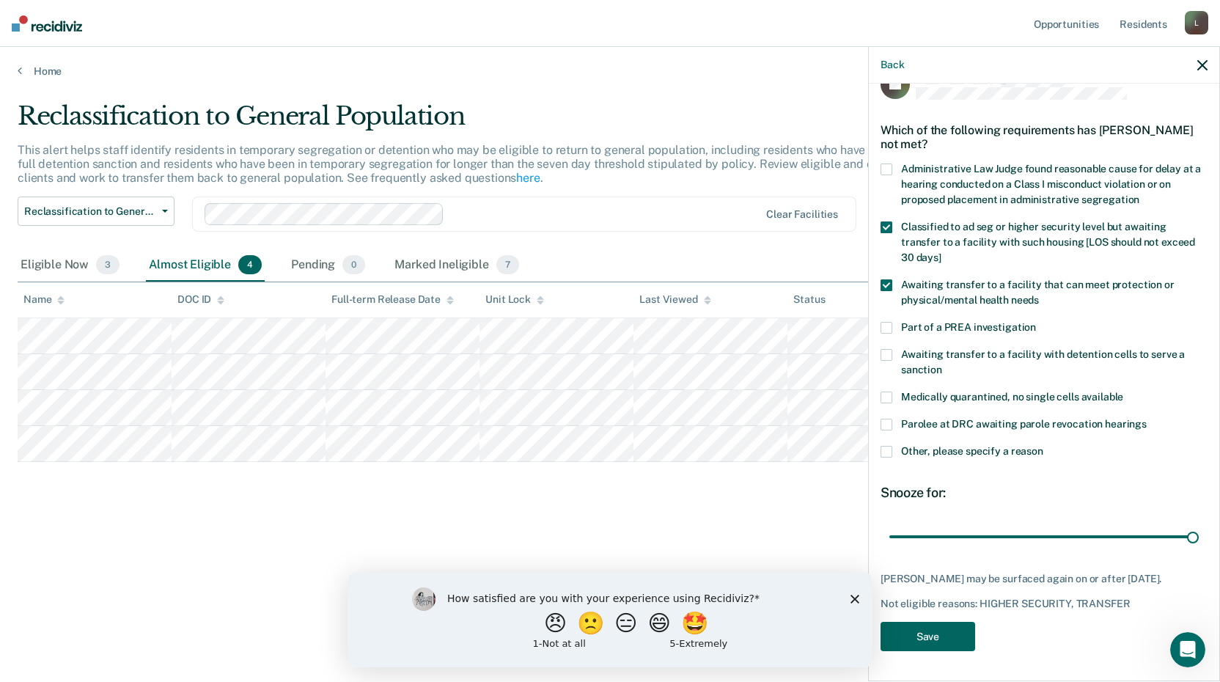
click at [931, 637] on button "Save" at bounding box center [928, 637] width 95 height 30
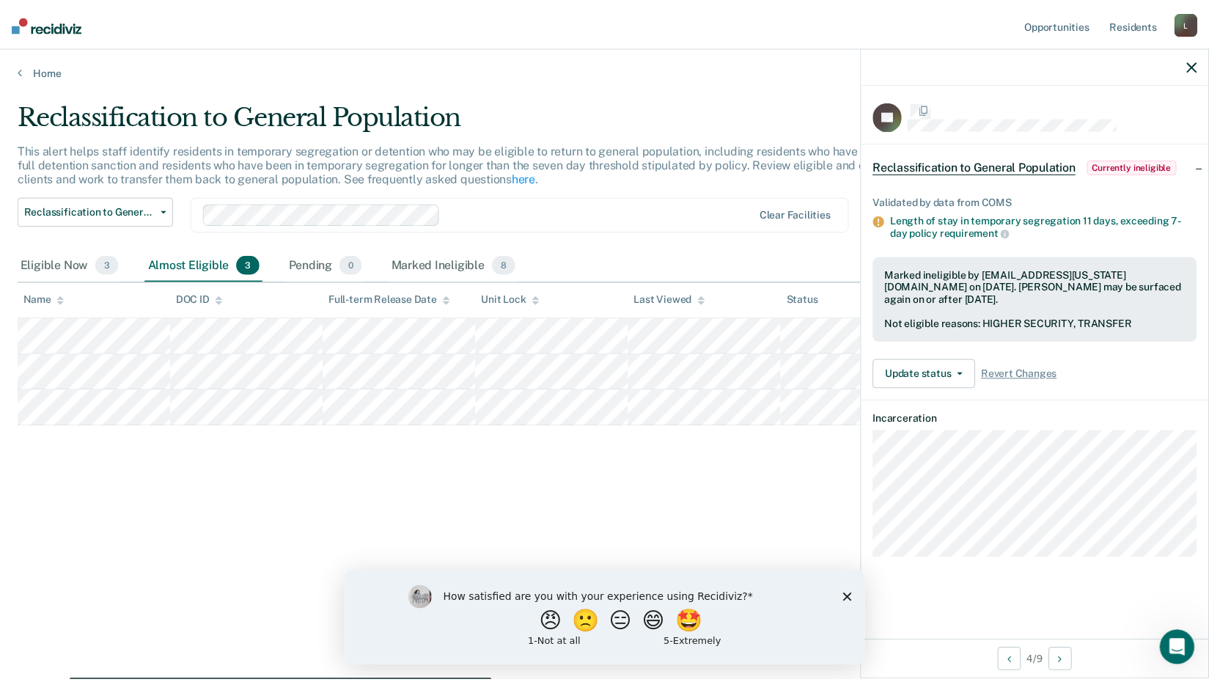
scroll to position [0, 0]
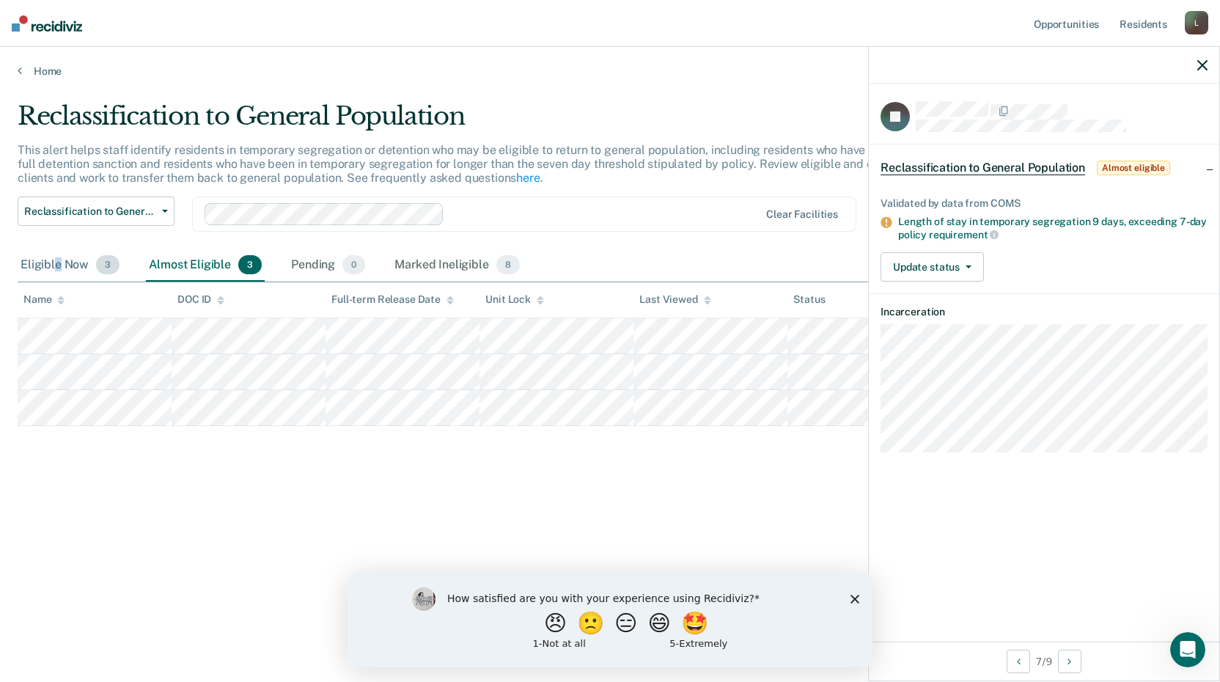
click at [58, 268] on div "Eligible Now 3" at bounding box center [70, 265] width 105 height 32
click at [193, 265] on div "Almost Eligible 3" at bounding box center [205, 265] width 119 height 32
click at [46, 276] on div "Eligible Now 3" at bounding box center [70, 265] width 105 height 32
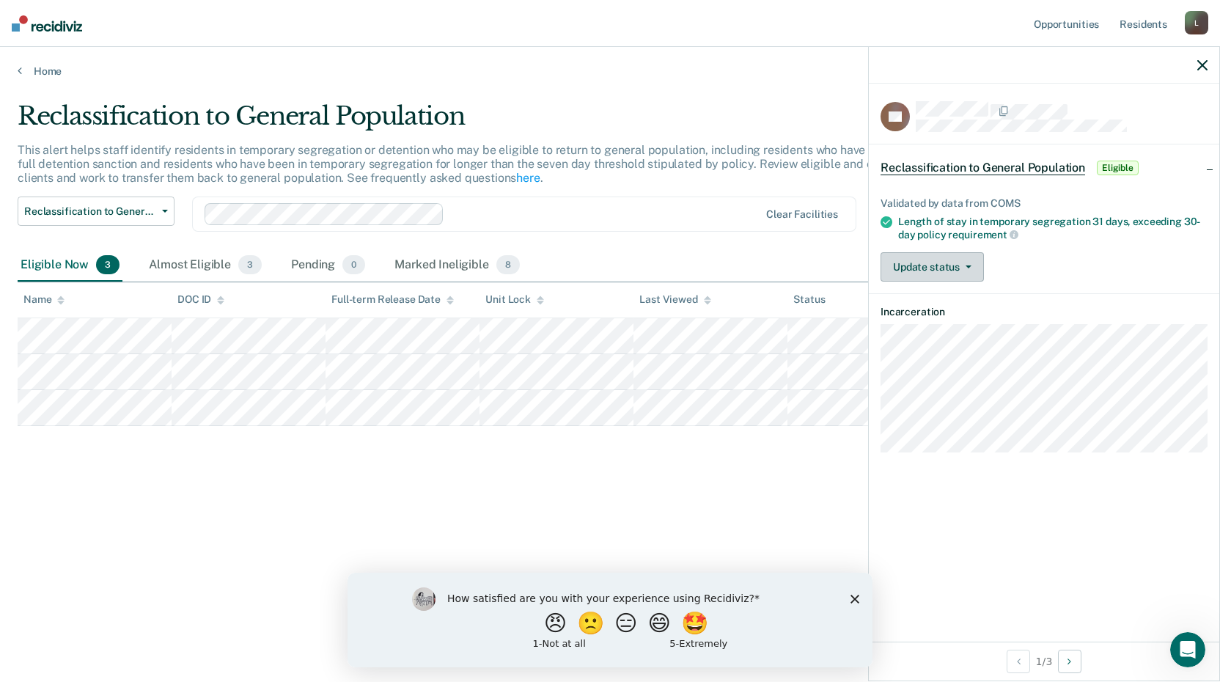
click at [899, 268] on button "Update status" at bounding box center [932, 266] width 103 height 29
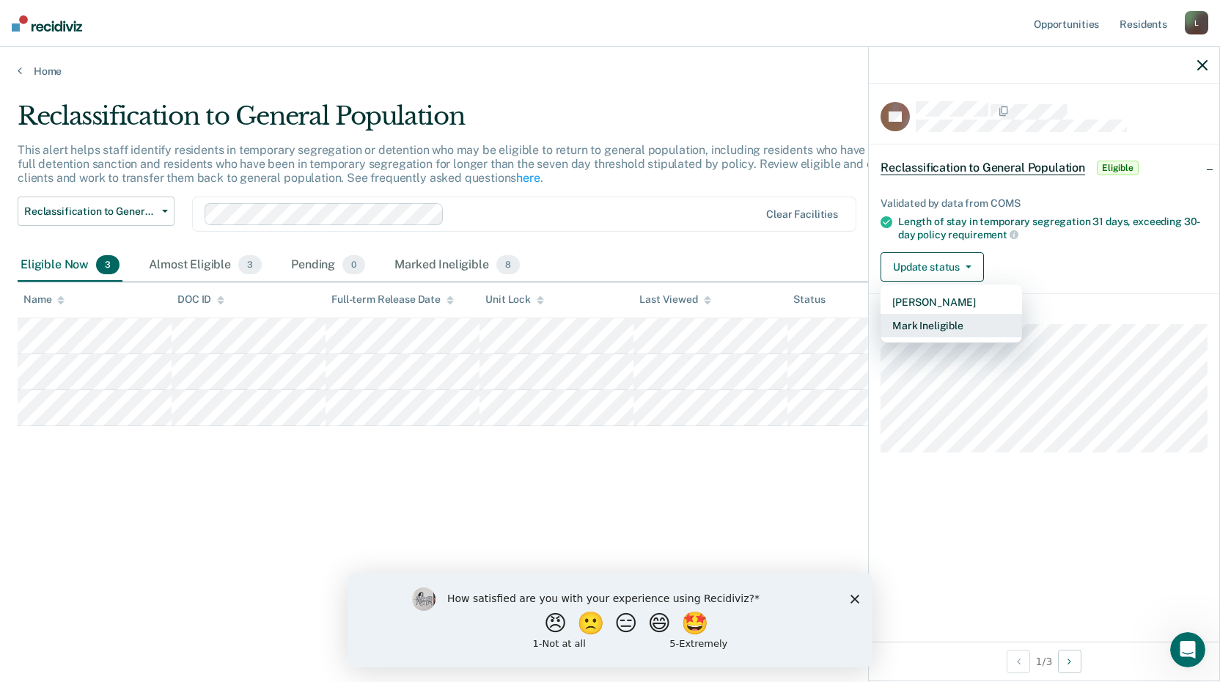
click at [941, 328] on button "Mark Ineligible" at bounding box center [952, 325] width 142 height 23
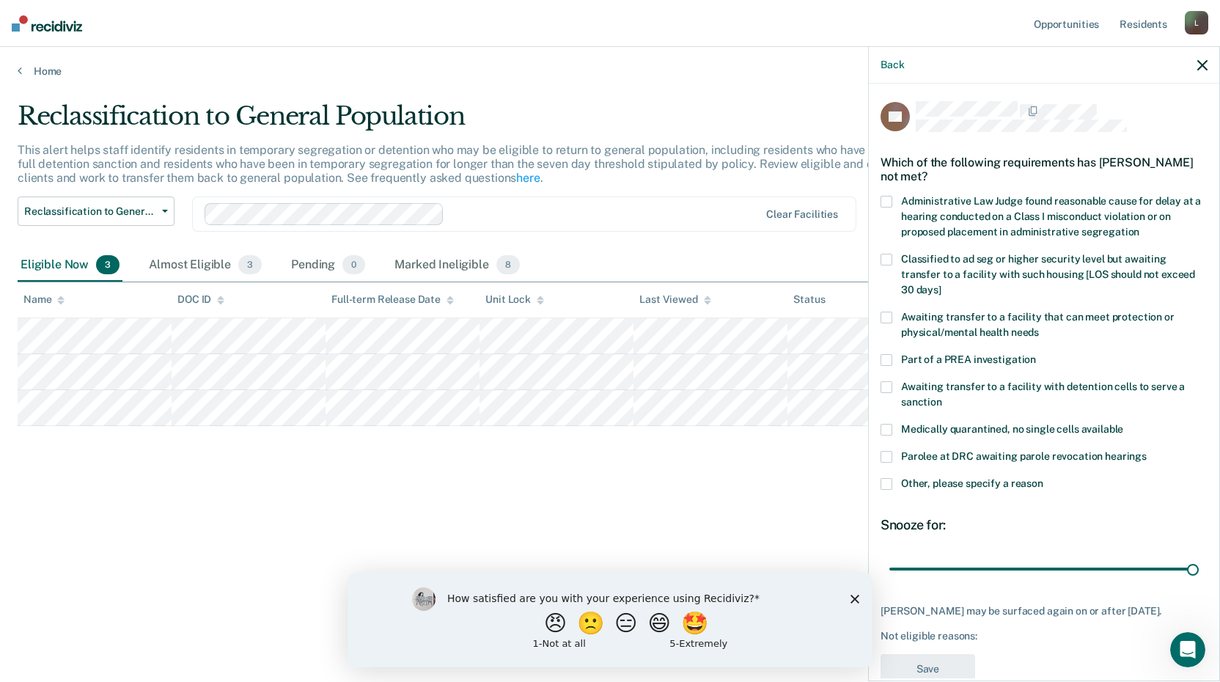
click at [912, 267] on span "Classified to ad seg or higher security level but awaiting transfer to a facili…" at bounding box center [1048, 274] width 294 height 43
click at [920, 674] on button "Save" at bounding box center [928, 669] width 95 height 30
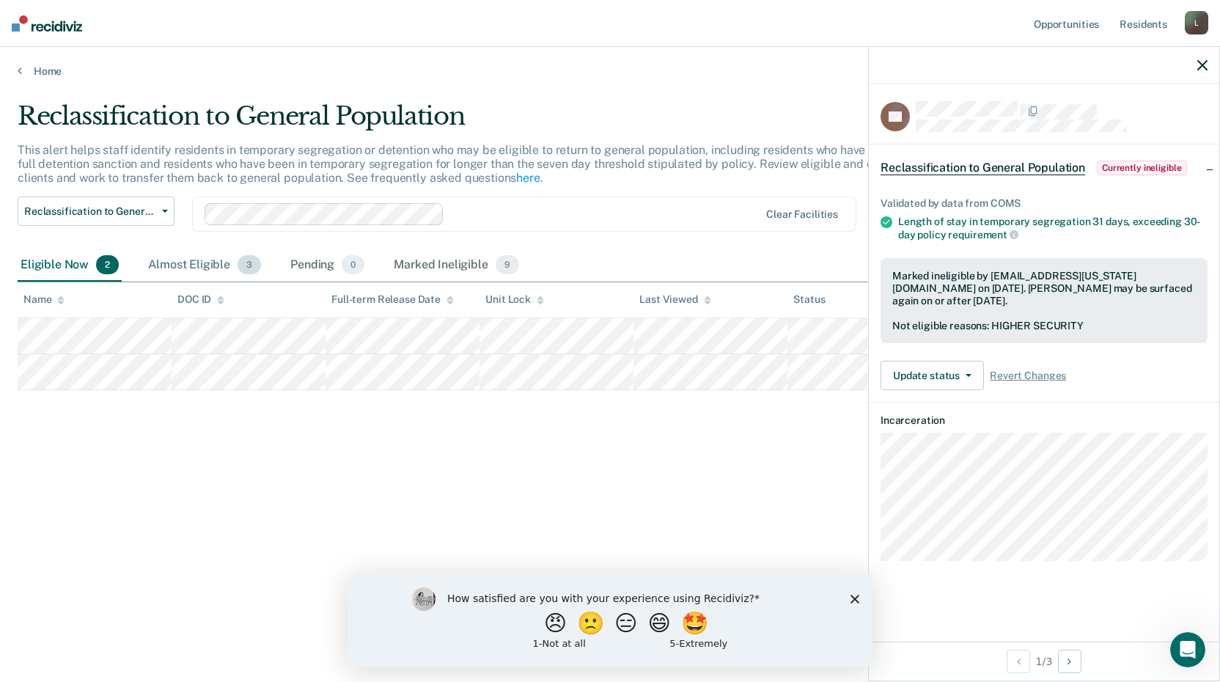
click at [172, 266] on div "Almost Eligible 3" at bounding box center [204, 265] width 119 height 32
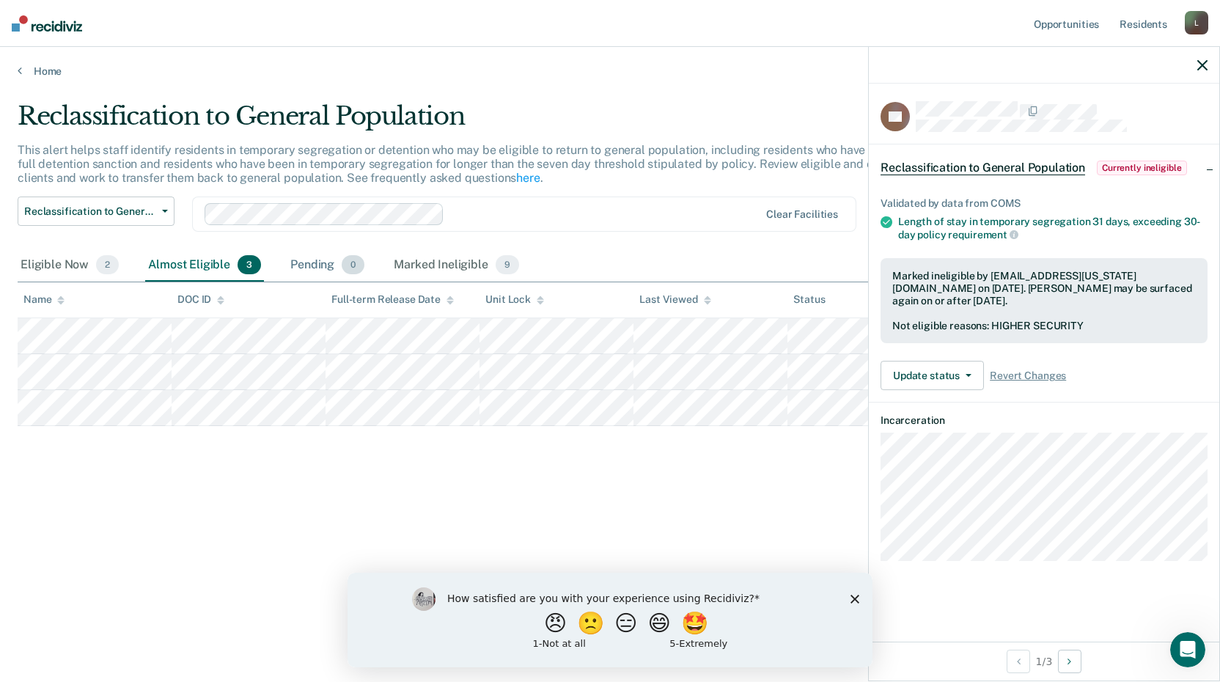
click at [309, 253] on div "Pending 0" at bounding box center [328, 265] width 80 height 32
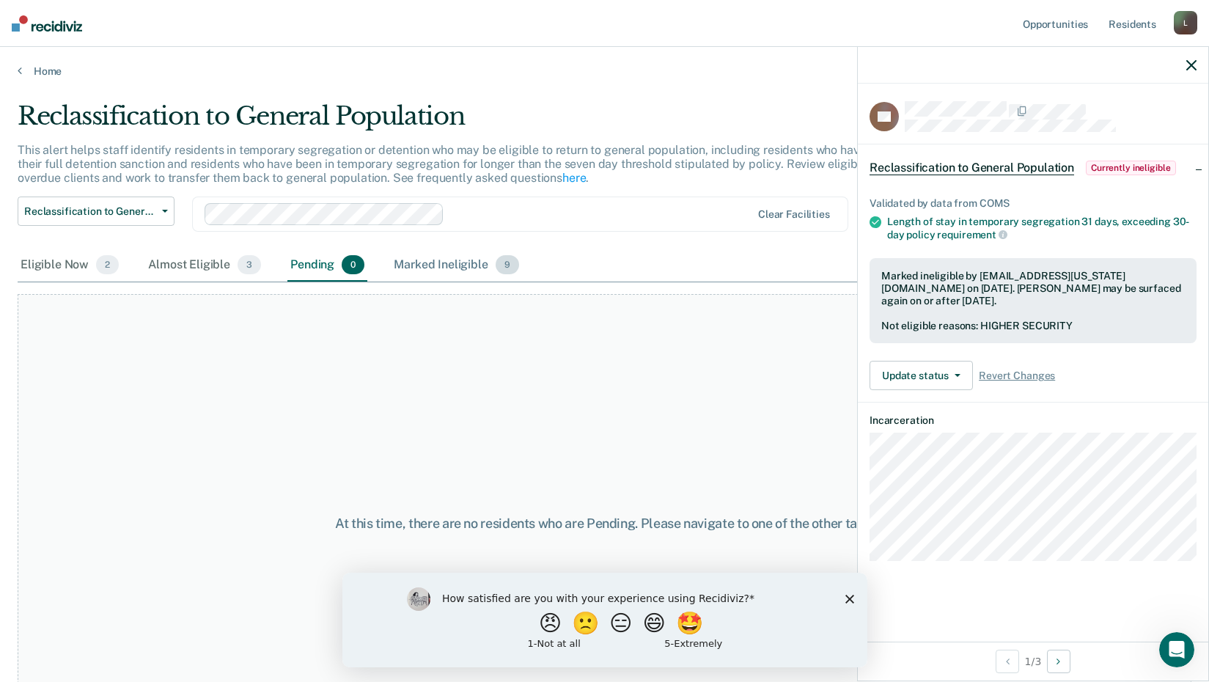
click at [414, 262] on div "Marked Ineligible 9" at bounding box center [456, 265] width 131 height 32
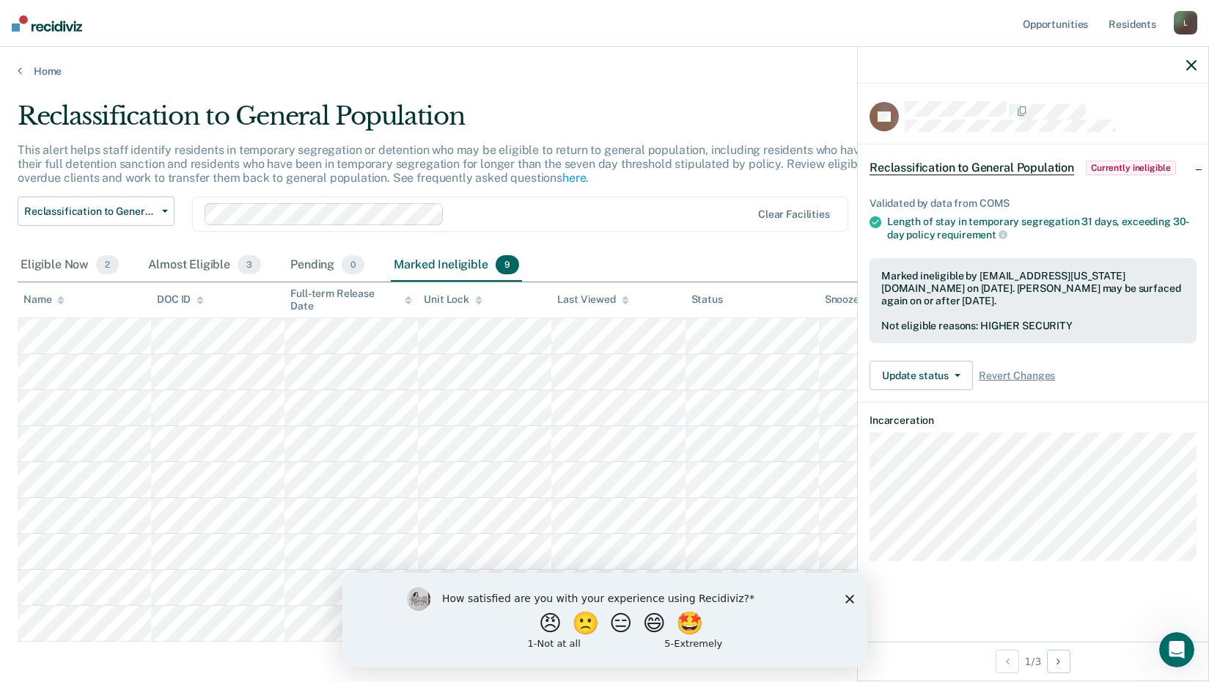
scroll to position [65, 0]
